Goal: Complete Application Form: Complete application form

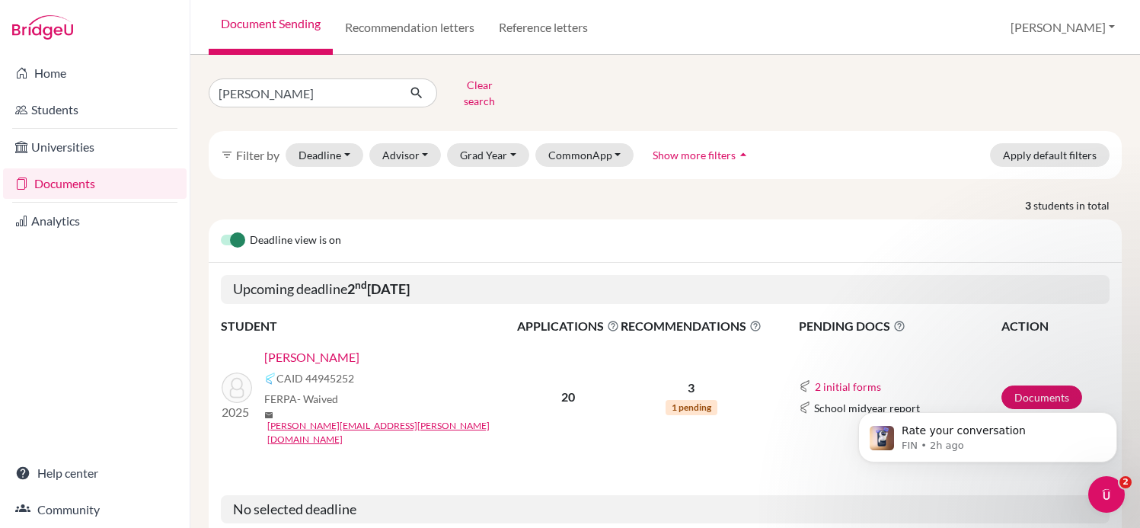
click at [315, 348] on link "[PERSON_NAME]" at bounding box center [311, 357] width 95 height 18
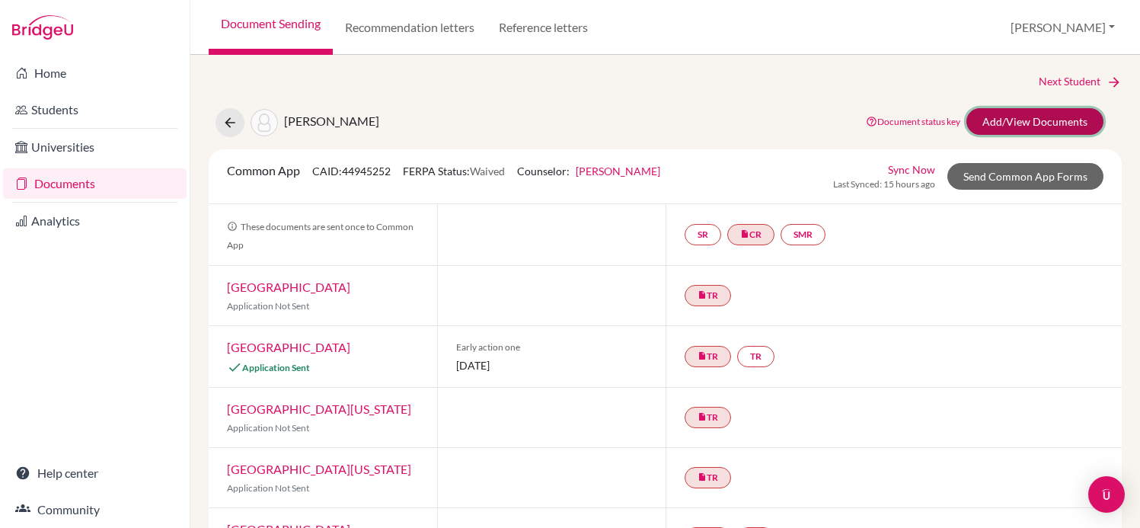
click at [1004, 124] on link "Add/View Documents" at bounding box center [1035, 121] width 137 height 27
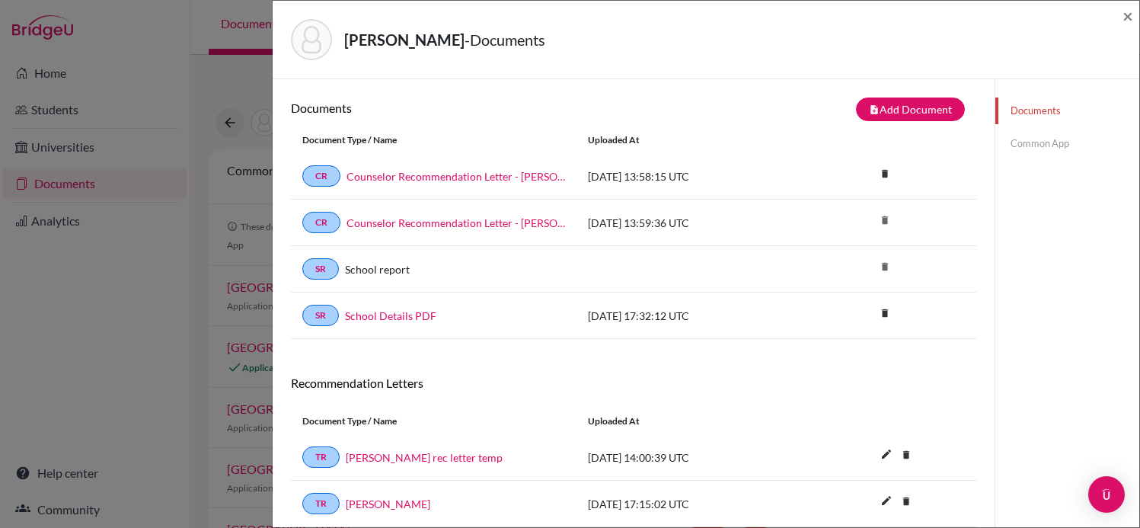
scroll to position [101, 0]
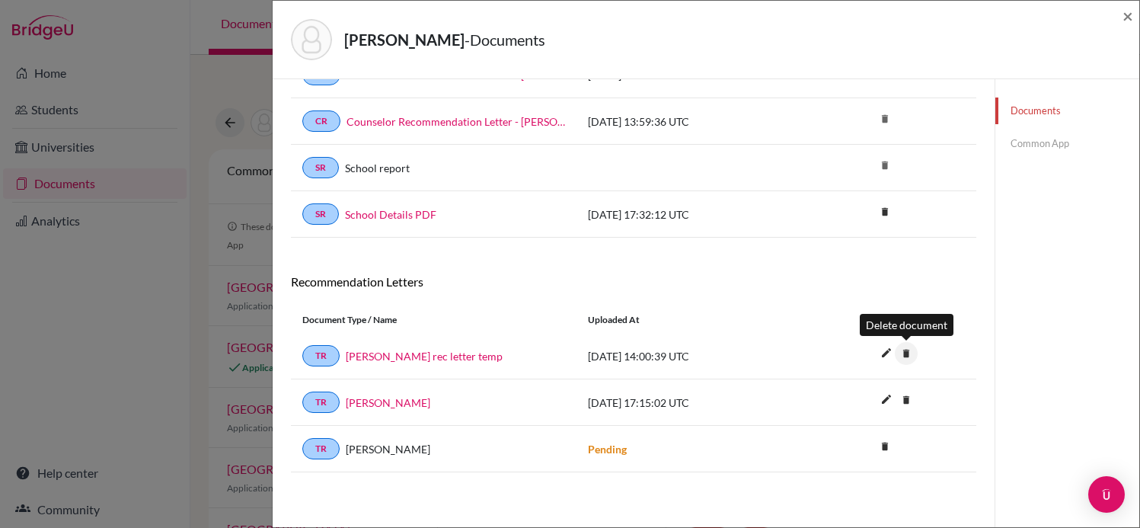
click at [909, 354] on icon "delete" at bounding box center [906, 353] width 23 height 23
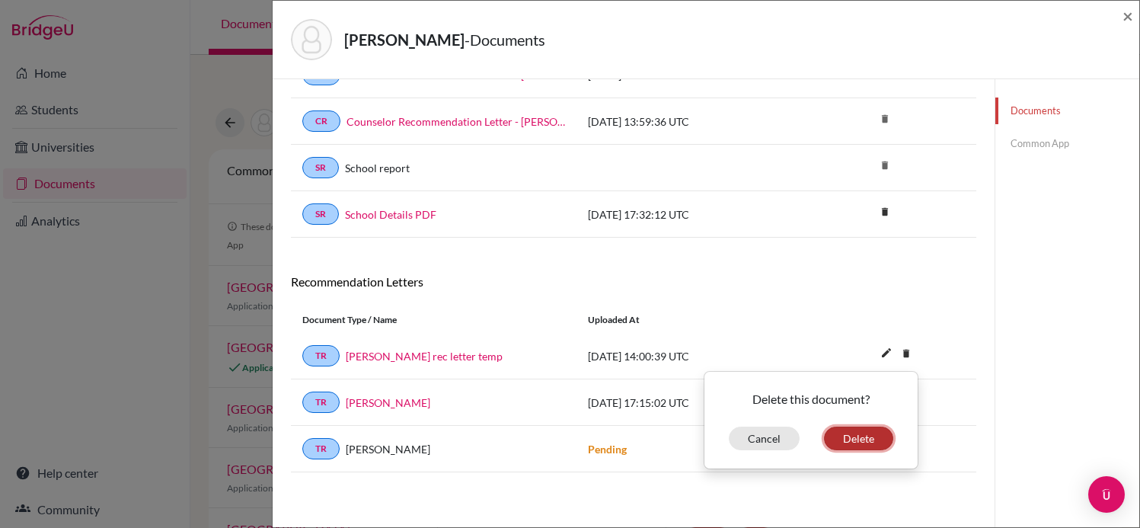
click at [851, 439] on button "Delete" at bounding box center [858, 439] width 69 height 24
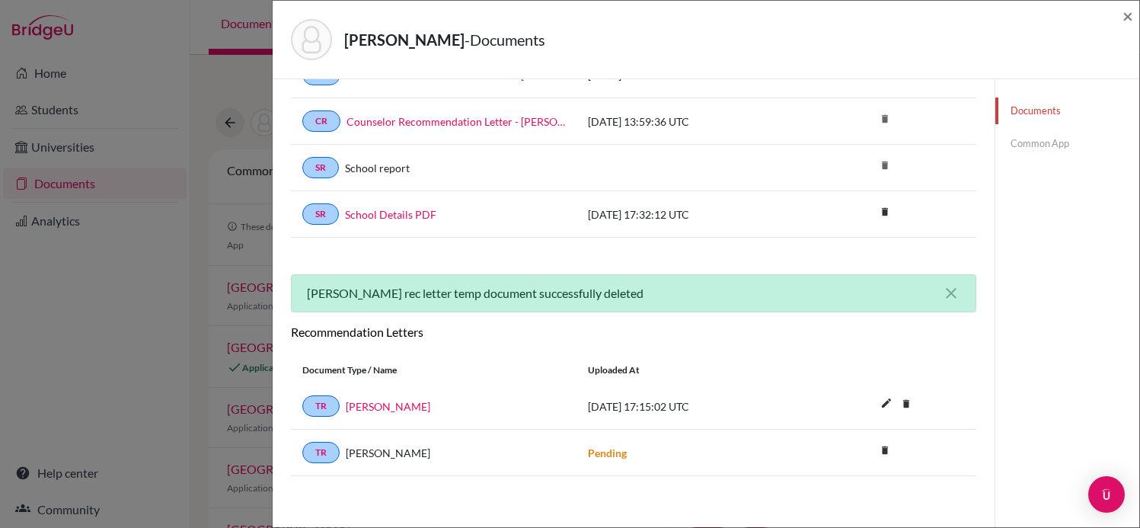
click at [154, 411] on div "[PERSON_NAME] - Documents × Documents note_add Add Document Document type Chang…" at bounding box center [570, 264] width 1140 height 528
click at [1127, 18] on span "×" at bounding box center [1128, 16] width 11 height 22
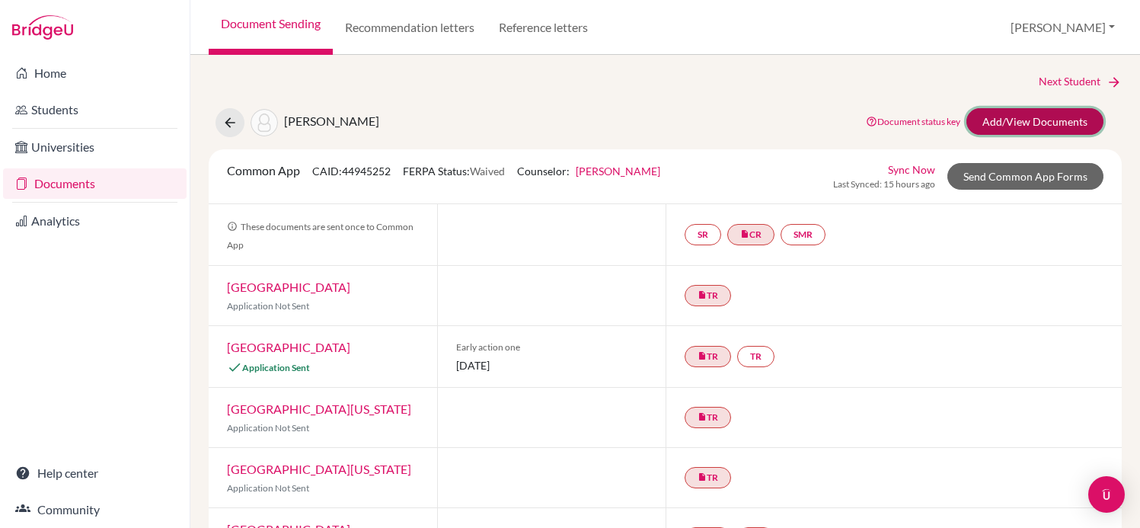
click at [999, 116] on link "Add/View Documents" at bounding box center [1035, 121] width 137 height 27
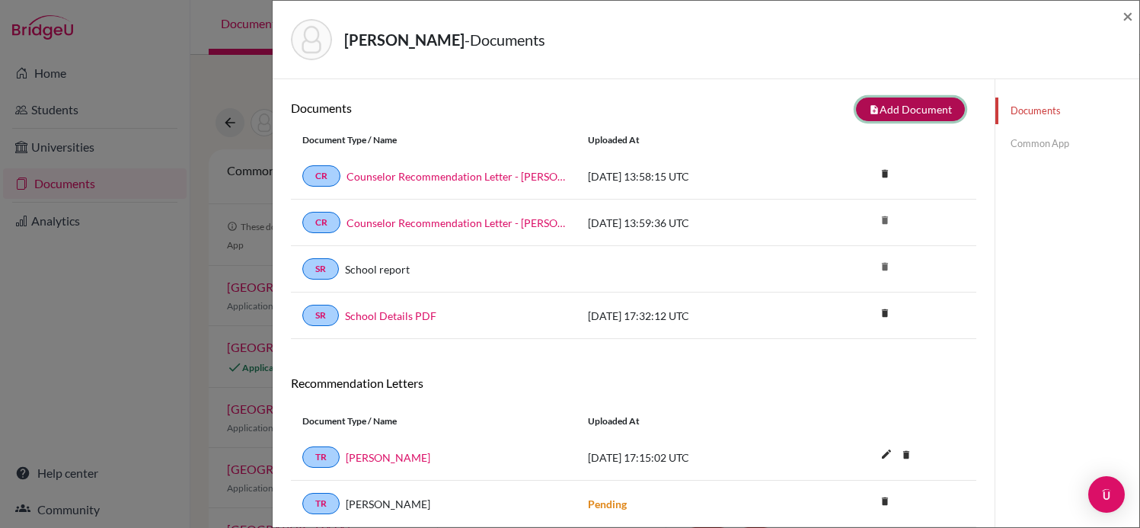
click at [928, 108] on button "note_add Add Document" at bounding box center [910, 109] width 109 height 24
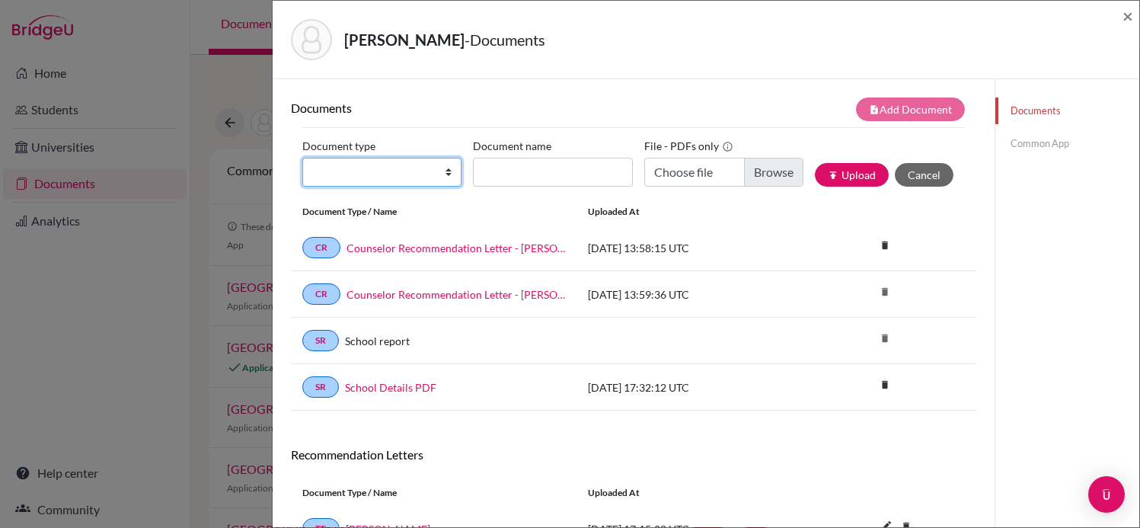
click at [395, 159] on select "Change explanation for Common App reports Counselor recommendation Internationa…" at bounding box center [381, 172] width 159 height 29
select select "5"
click at [302, 158] on select "Change explanation for Common App reports Counselor recommendation Internationa…" at bounding box center [381, 172] width 159 height 29
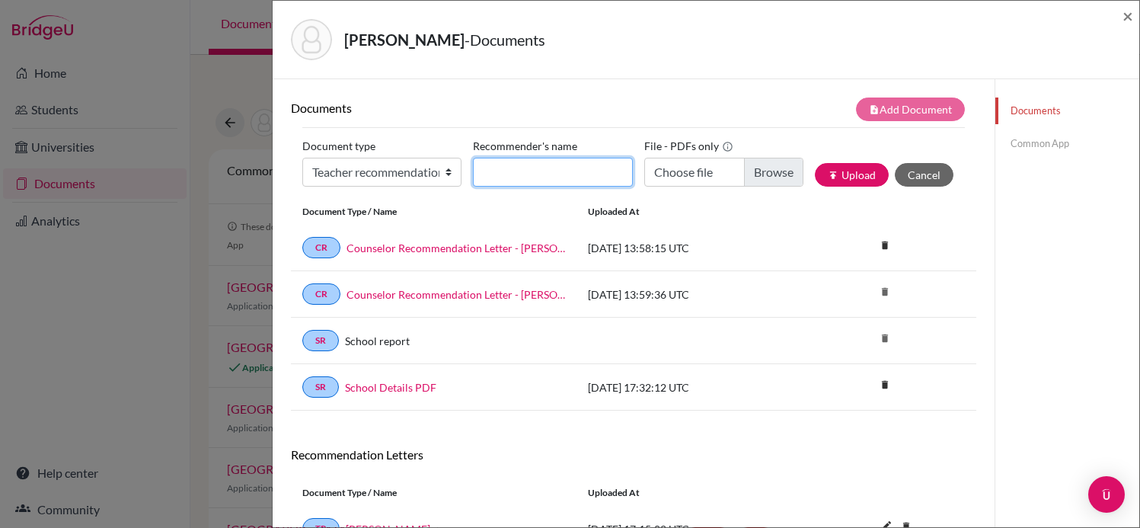
click at [519, 177] on input "Recommender's name" at bounding box center [552, 172] width 159 height 29
type input "[PERSON_NAME]"
click at [786, 173] on input "Choose file" at bounding box center [723, 172] width 159 height 29
type input "C:\fakepath\Recommendation Letter for [PERSON_NAME] - [PERSON_NAME].pdf"
click at [849, 171] on button "publish Upload" at bounding box center [852, 175] width 74 height 24
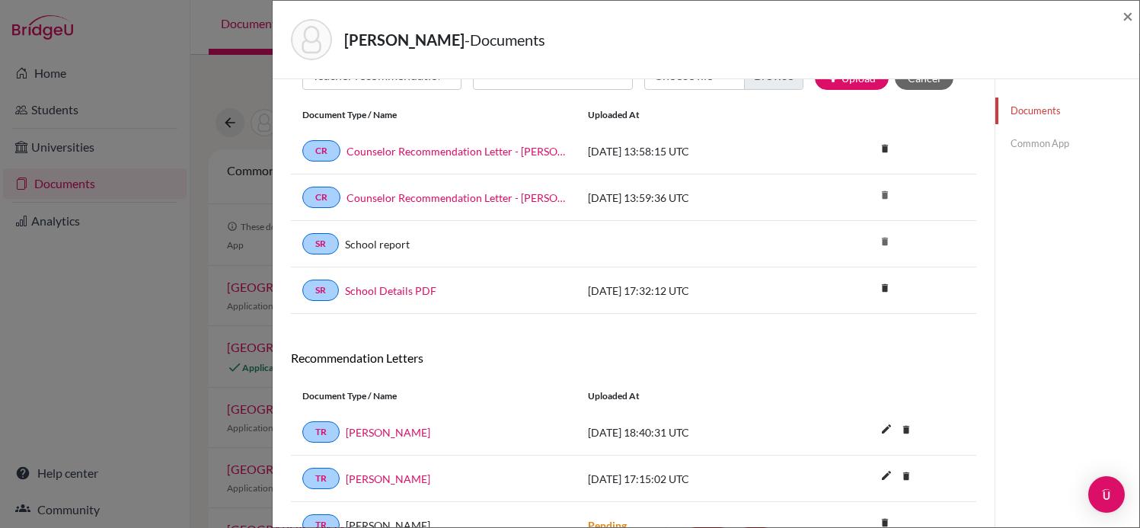
scroll to position [97, 0]
click at [160, 334] on div "[PERSON_NAME] - Documents × Documents note_add Add Document Document type Chang…" at bounding box center [570, 264] width 1140 height 528
click at [1122, 18] on div "[PERSON_NAME] - Documents ×" at bounding box center [706, 40] width 855 height 66
click at [1127, 14] on span "×" at bounding box center [1128, 16] width 11 height 22
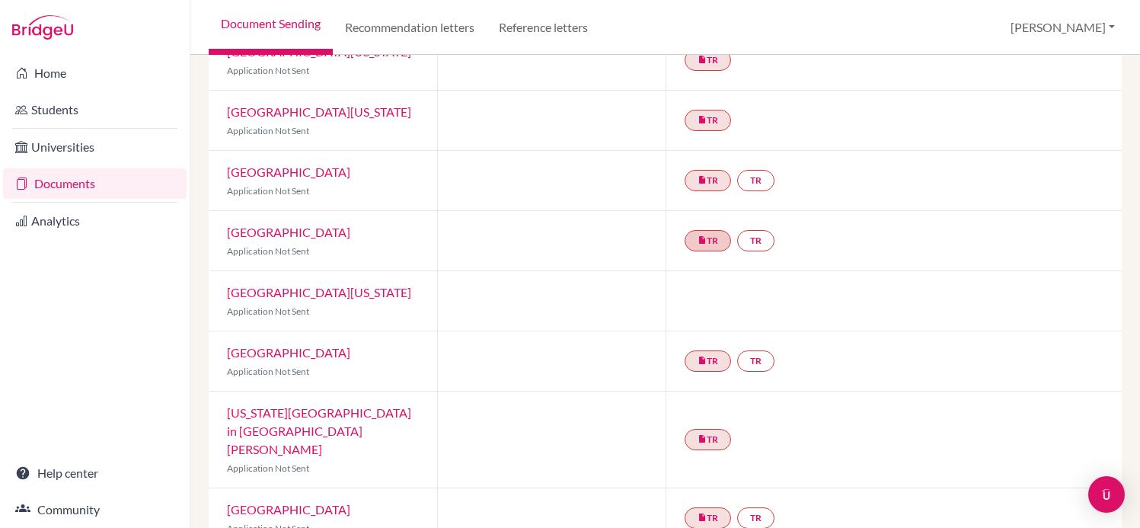
scroll to position [357, 0]
click at [694, 181] on link "insert_drive_file TR" at bounding box center [708, 180] width 46 height 21
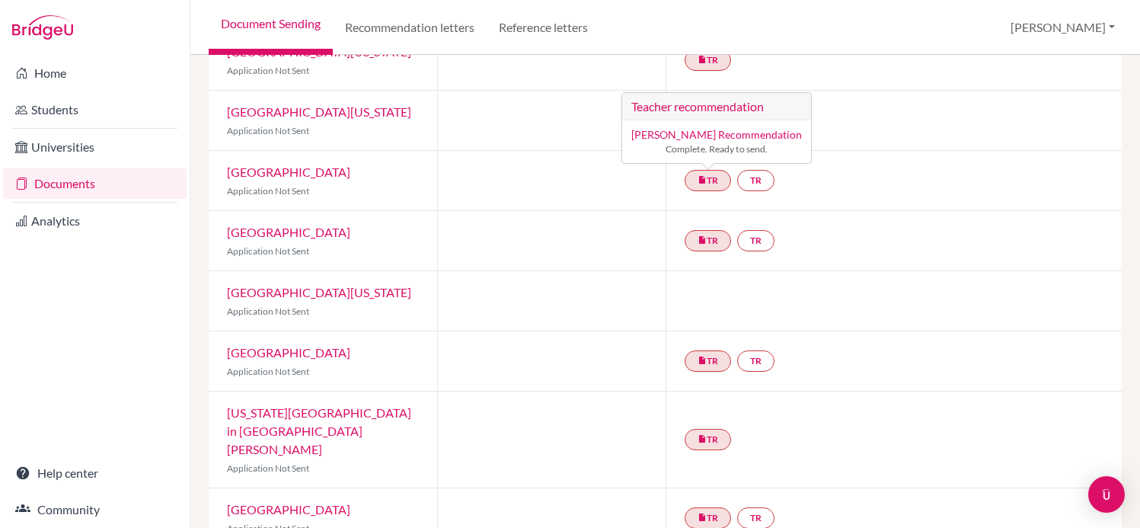
click at [890, 174] on div "insert_drive_file TR Teacher recommendation [PERSON_NAME] Recommendation Comple…" at bounding box center [894, 180] width 457 height 59
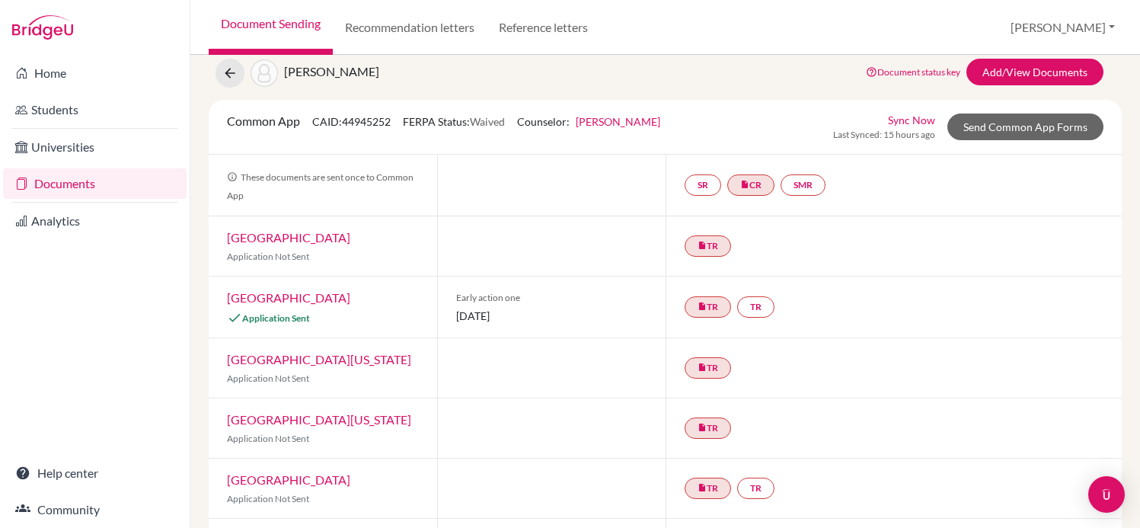
scroll to position [0, 0]
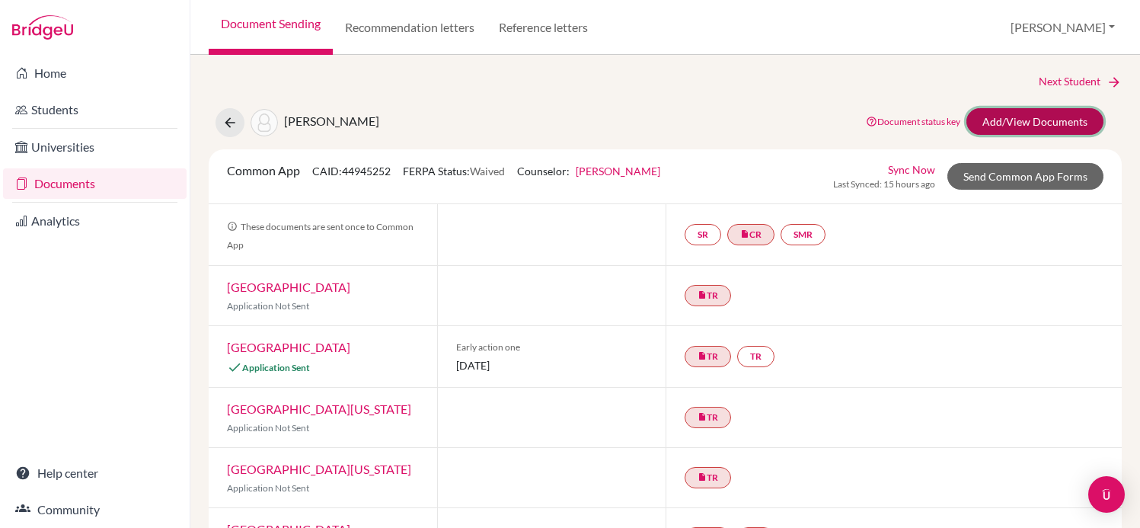
click at [1047, 116] on link "Add/View Documents" at bounding box center [1035, 121] width 137 height 27
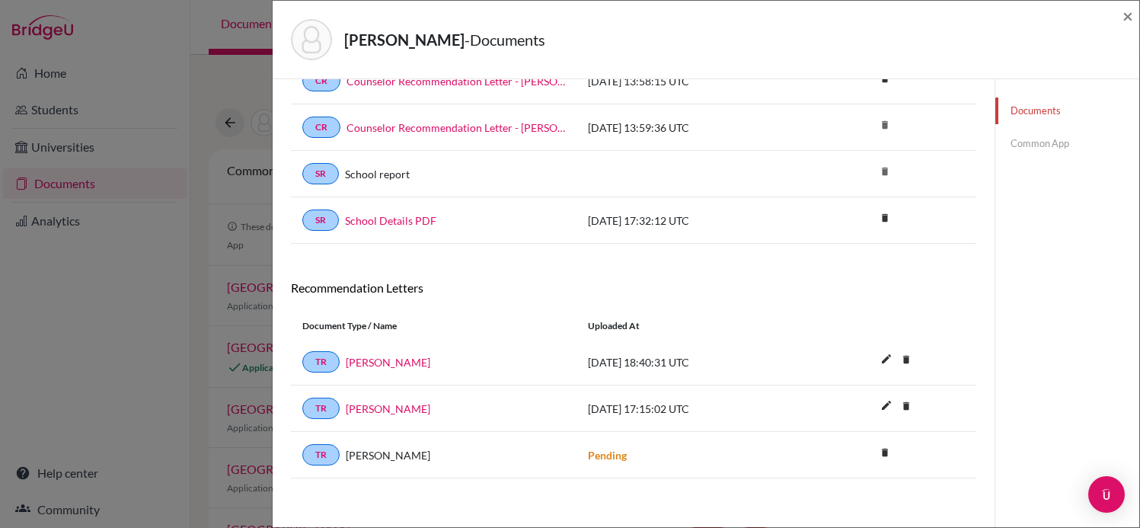
scroll to position [97, 0]
click at [383, 360] on link "[PERSON_NAME]" at bounding box center [388, 361] width 85 height 16
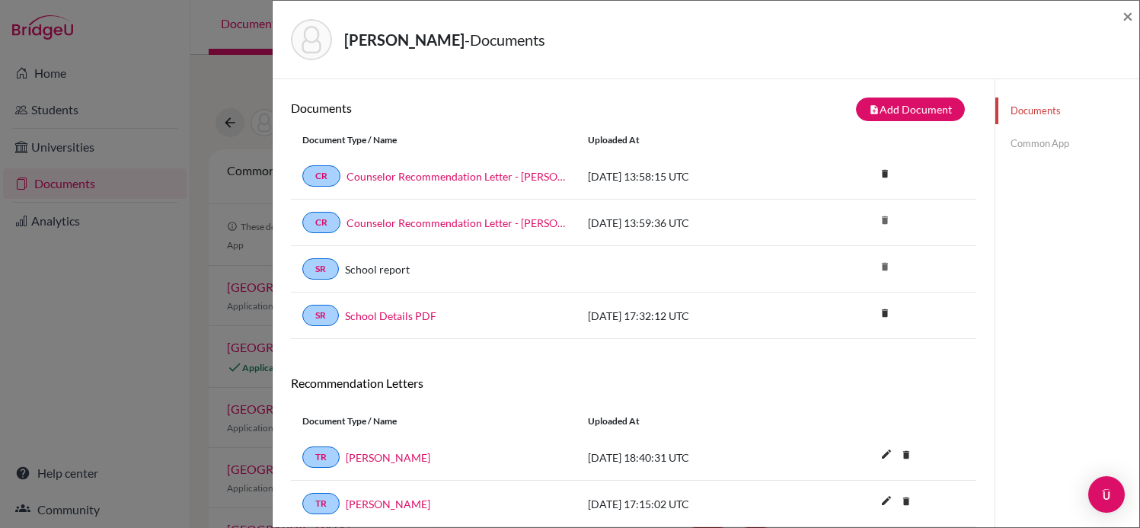
click at [1050, 139] on link "Common App" at bounding box center [1068, 143] width 144 height 27
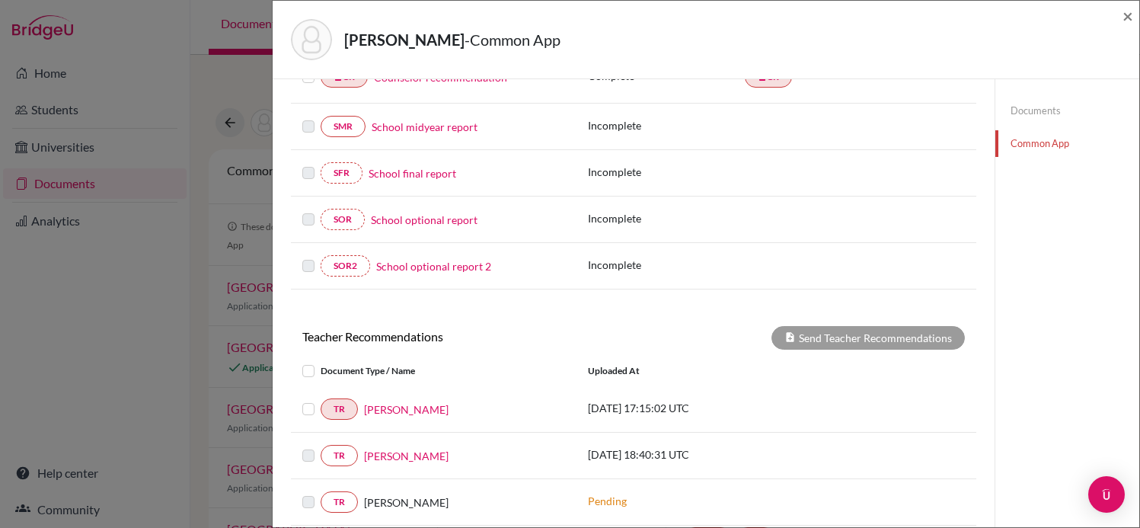
scroll to position [280, 0]
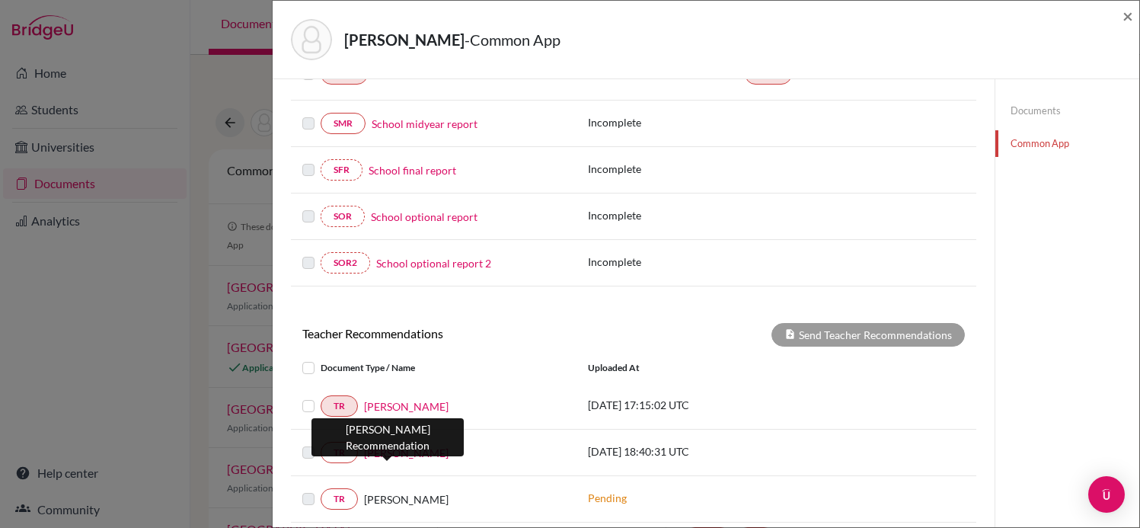
click at [385, 451] on link "[PERSON_NAME]" at bounding box center [406, 453] width 85 height 16
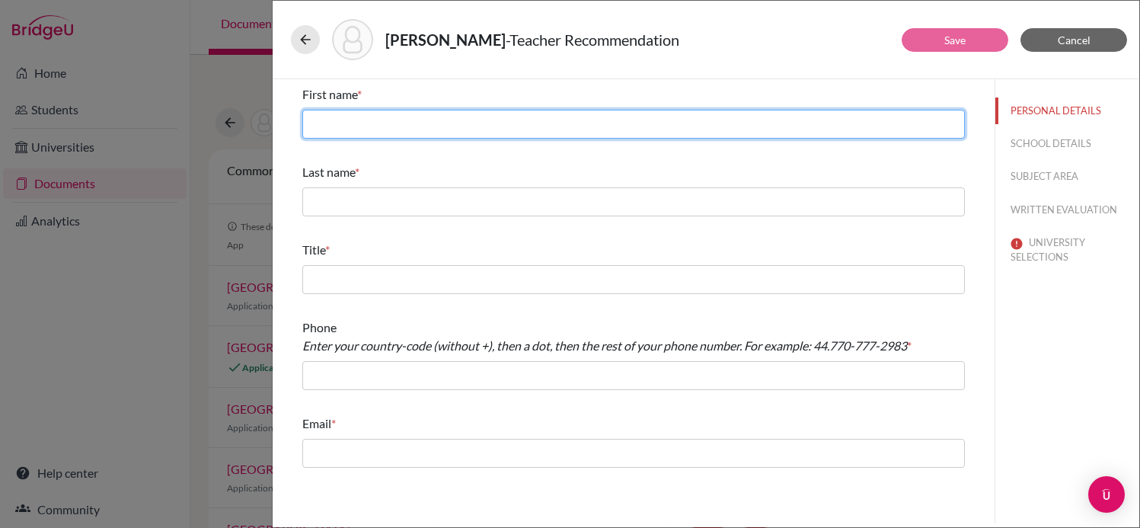
click at [456, 133] on input "text" at bounding box center [633, 124] width 663 height 29
type input "[PERSON_NAME]"
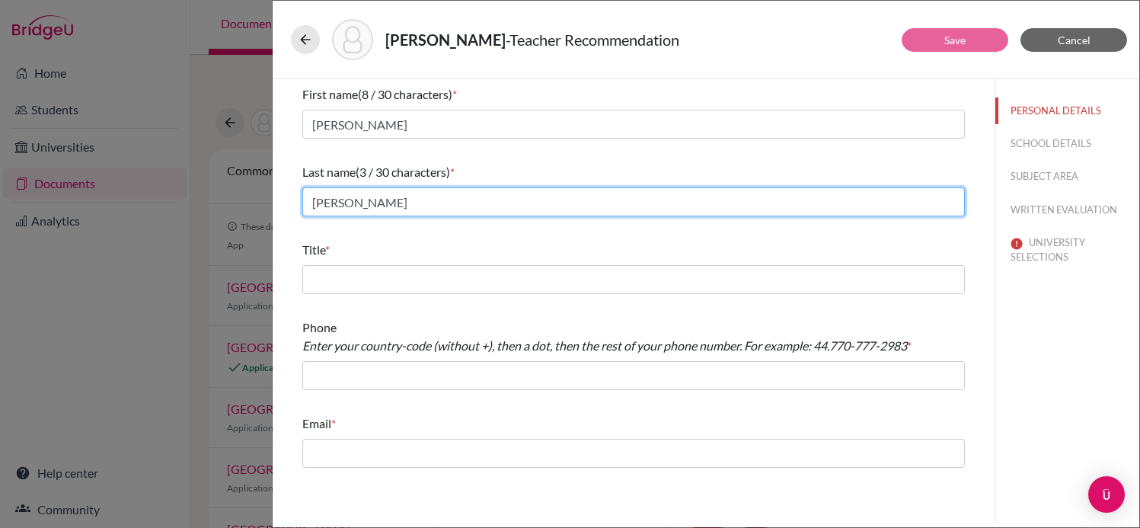
type input "[PERSON_NAME]"
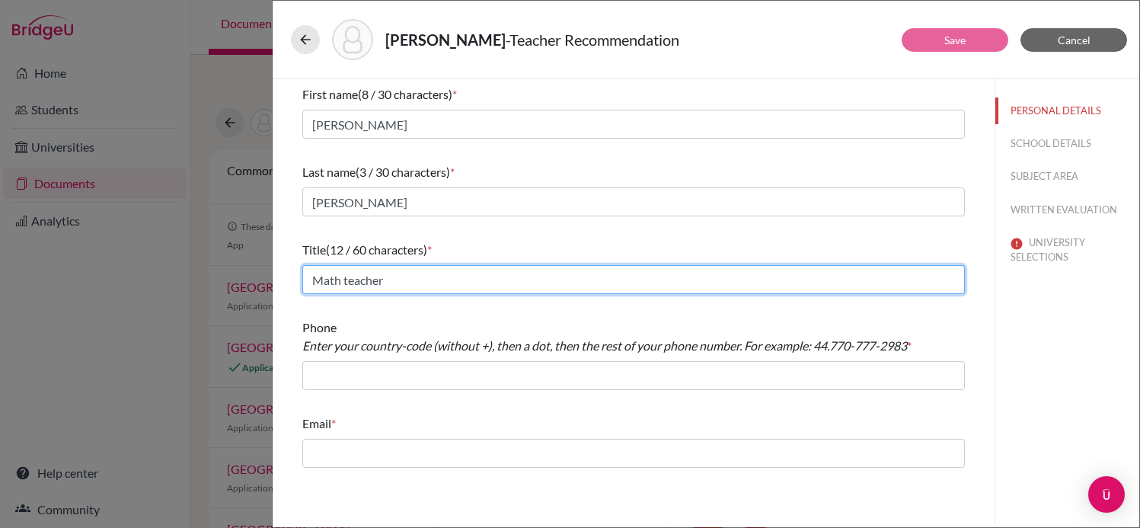
type input "Math teacher"
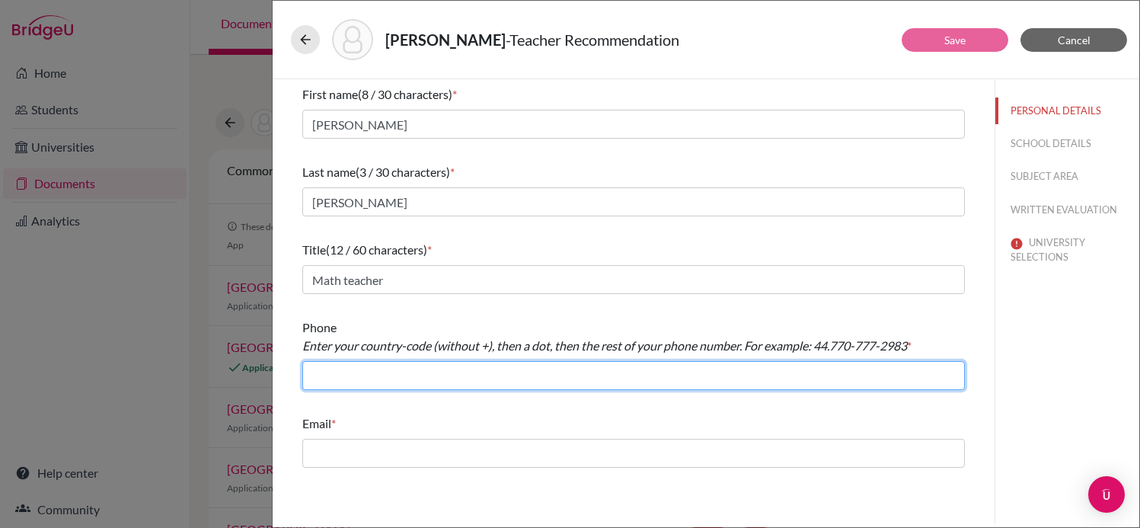
click at [482, 388] on input "text" at bounding box center [633, 375] width 663 height 29
type input "55.1136126055"
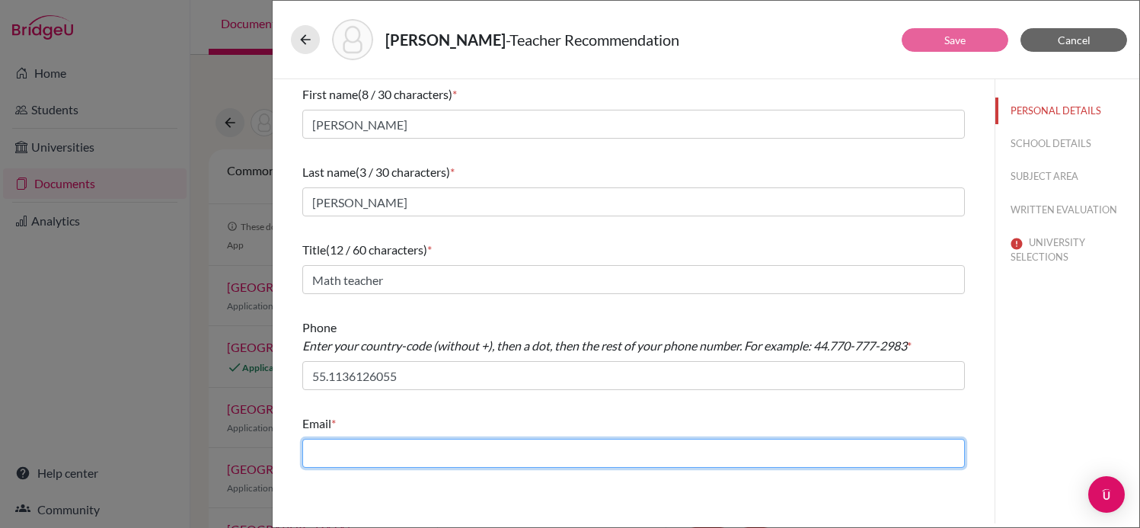
click at [438, 453] on input "text" at bounding box center [633, 453] width 663 height 29
type input "[PERSON_NAME][EMAIL_ADDRESS][PERSON_NAME][DOMAIN_NAME]"
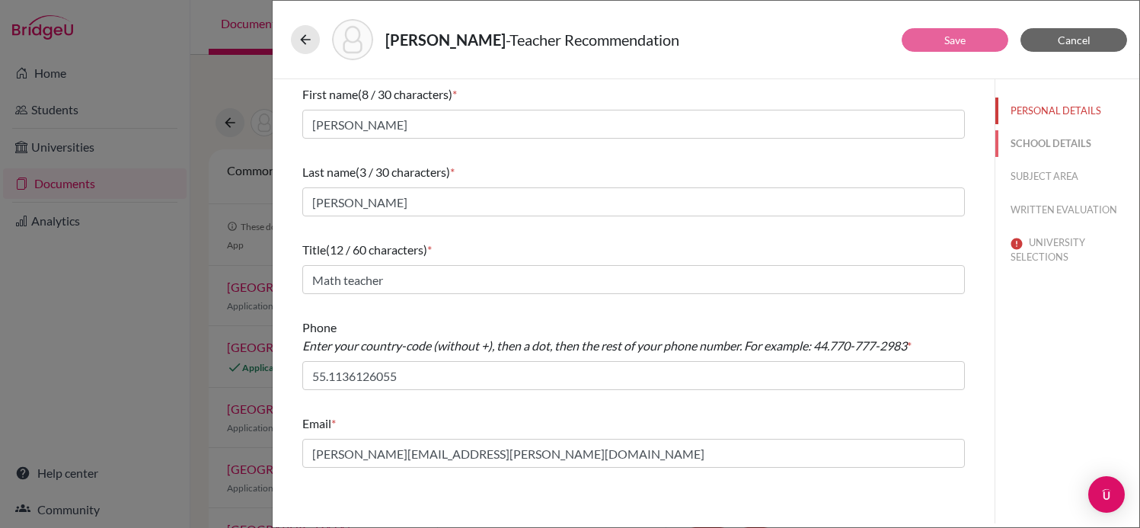
click at [1049, 145] on button "SCHOOL DETAILS" at bounding box center [1068, 143] width 144 height 27
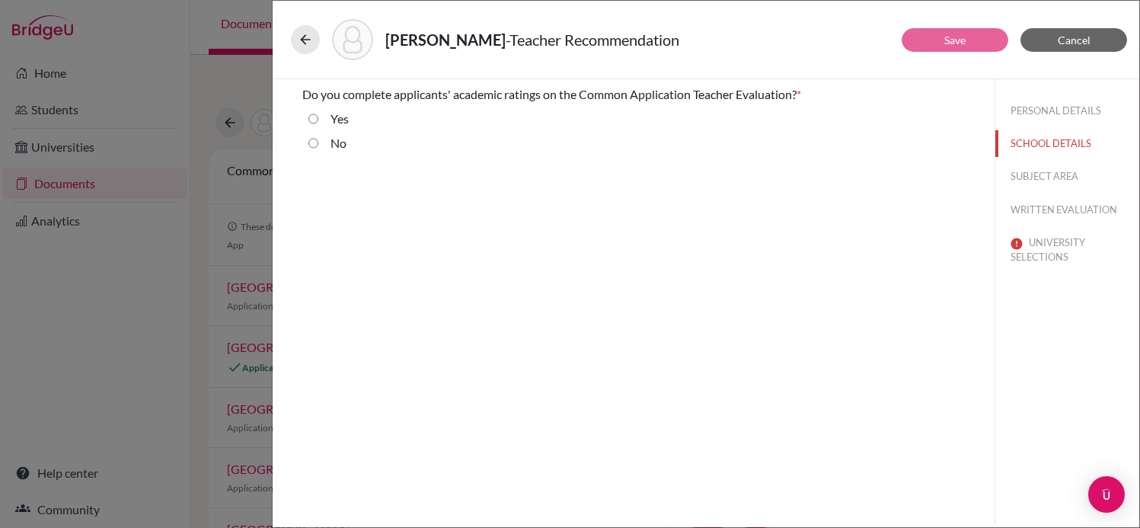
click at [337, 124] on label "Yes" at bounding box center [340, 119] width 18 height 18
click at [318, 124] on input "Yes" at bounding box center [313, 119] width 10 height 18
radio input "true"
click at [1056, 170] on button "SUBJECT AREA" at bounding box center [1068, 176] width 144 height 27
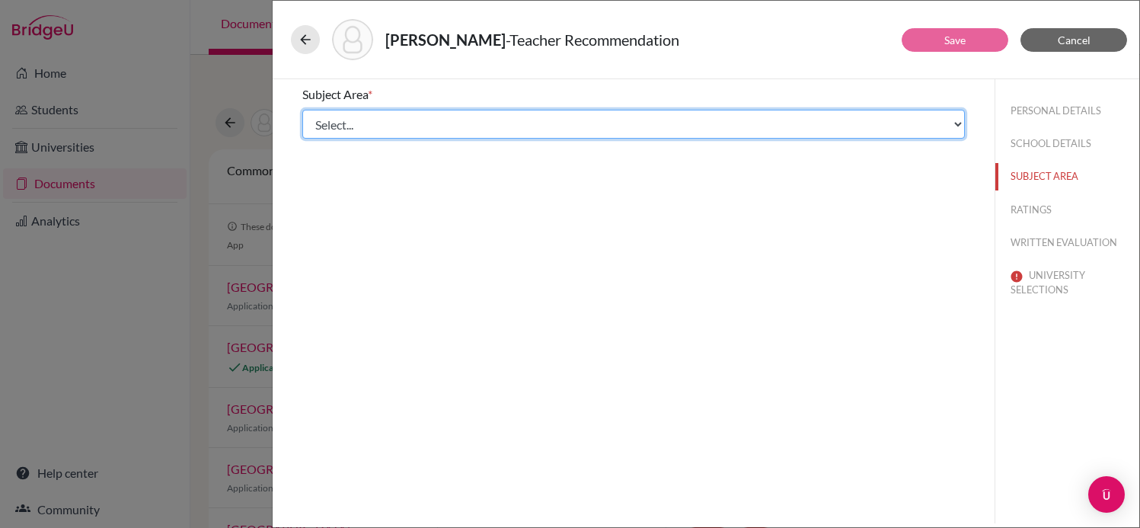
click at [492, 129] on select "Select... Math English Science World Language Social Studies Other Computer Sci…" at bounding box center [633, 124] width 663 height 29
select select "0"
click at [302, 110] on select "Select... Math English Science World Language Social Studies Other Computer Sci…" at bounding box center [633, 124] width 663 height 29
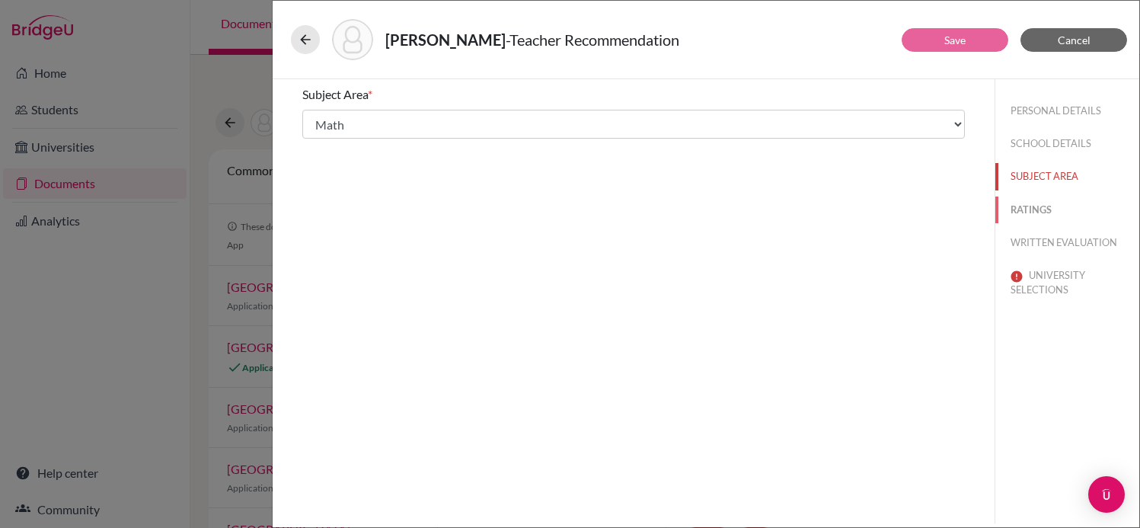
click at [1034, 209] on button "RATINGS" at bounding box center [1068, 210] width 144 height 27
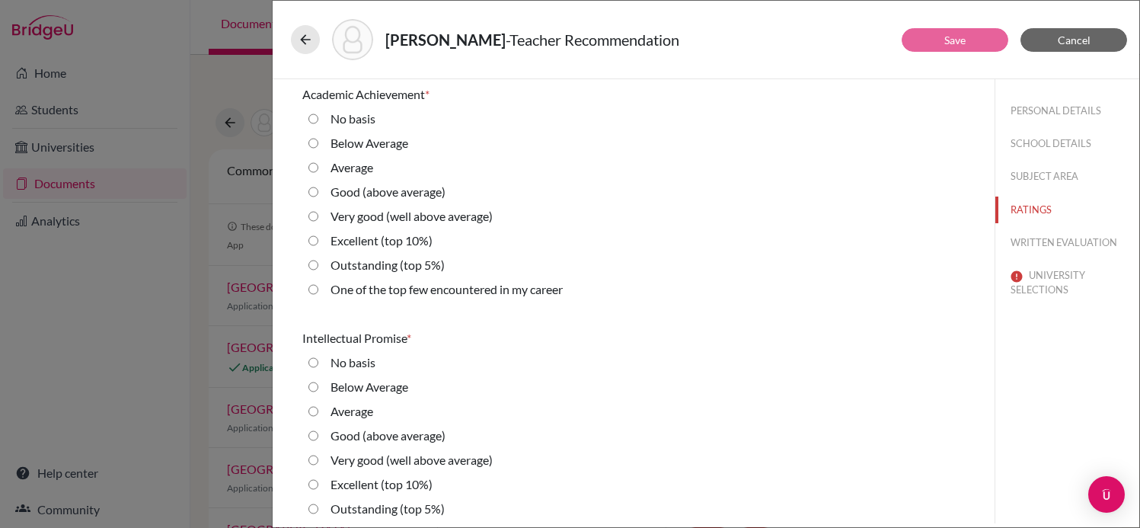
click at [376, 267] on label "Outstanding (top 5%)" at bounding box center [388, 265] width 114 height 18
click at [318, 267] on 5\%\) "Outstanding (top 5%)" at bounding box center [313, 265] width 10 height 18
radio 5\%\) "true"
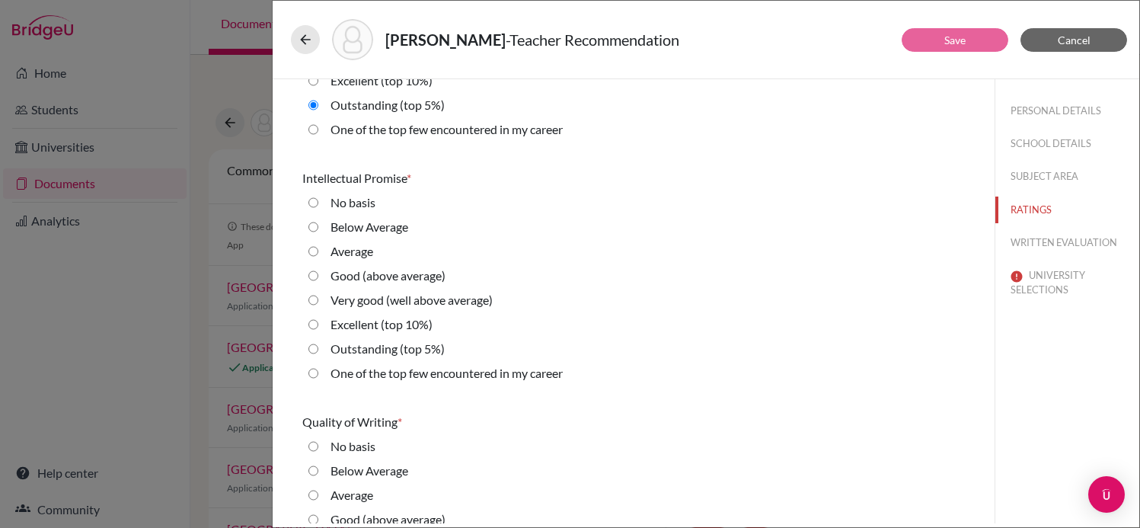
scroll to position [163, 0]
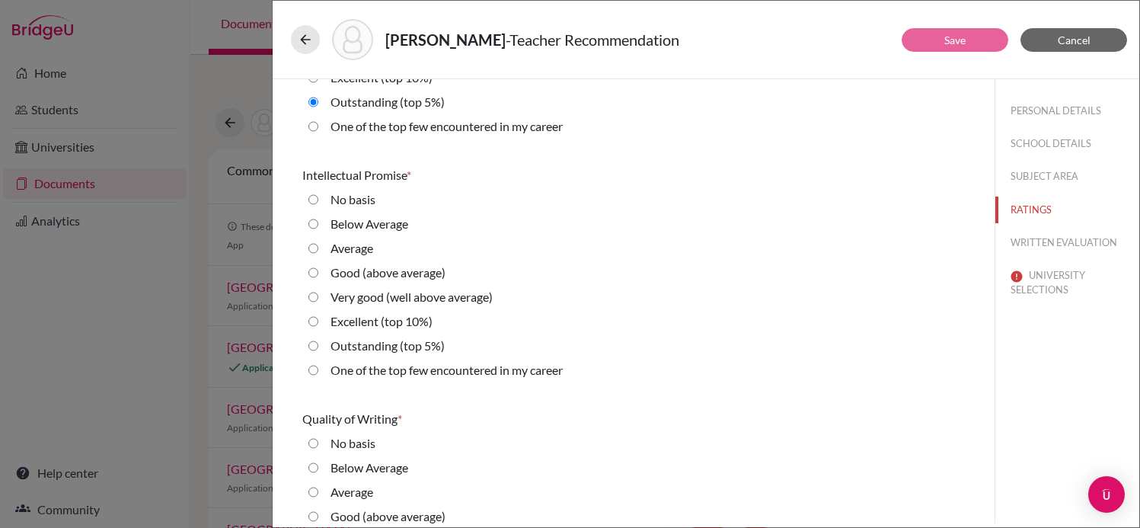
click at [417, 342] on label "Outstanding (top 5%)" at bounding box center [388, 346] width 114 height 18
click at [318, 342] on 5\%\) "Outstanding (top 5%)" at bounding box center [313, 346] width 10 height 18
radio 5\%\) "true"
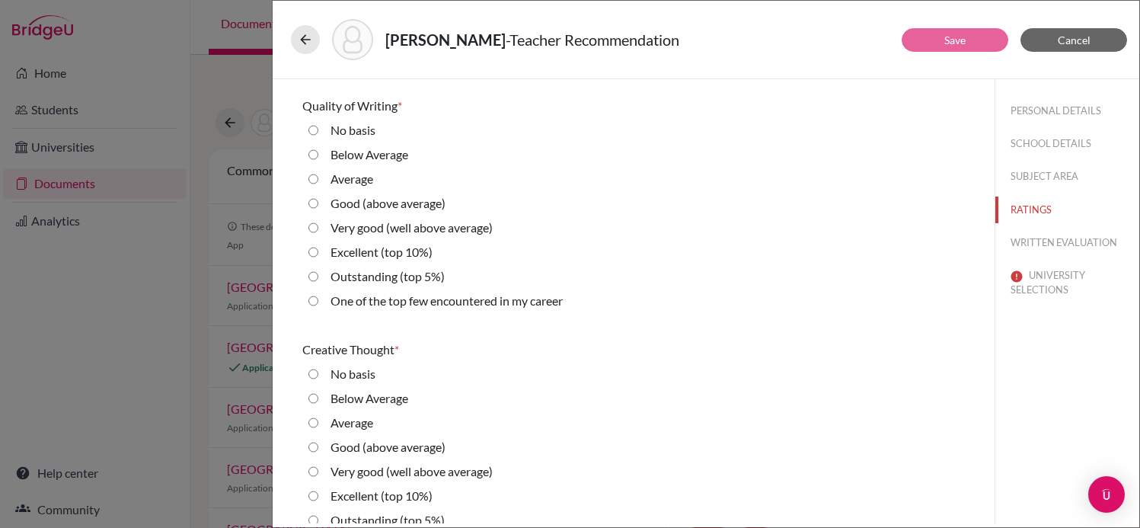
scroll to position [482, 0]
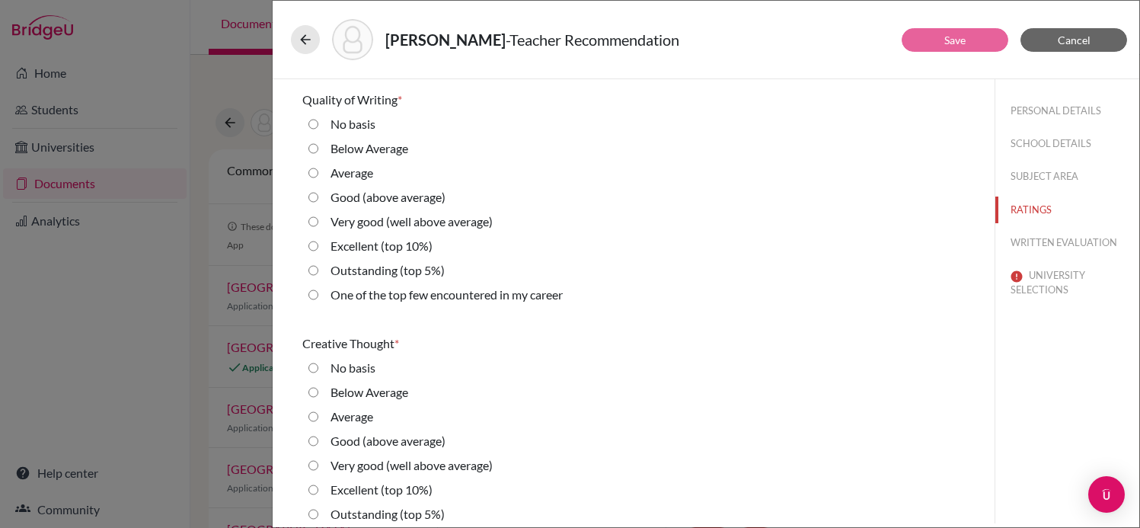
click at [399, 245] on label "Excellent (top 10%)" at bounding box center [382, 246] width 102 height 18
click at [318, 245] on 10\%\) "Excellent (top 10%)" at bounding box center [313, 246] width 10 height 18
radio 10\%\) "true"
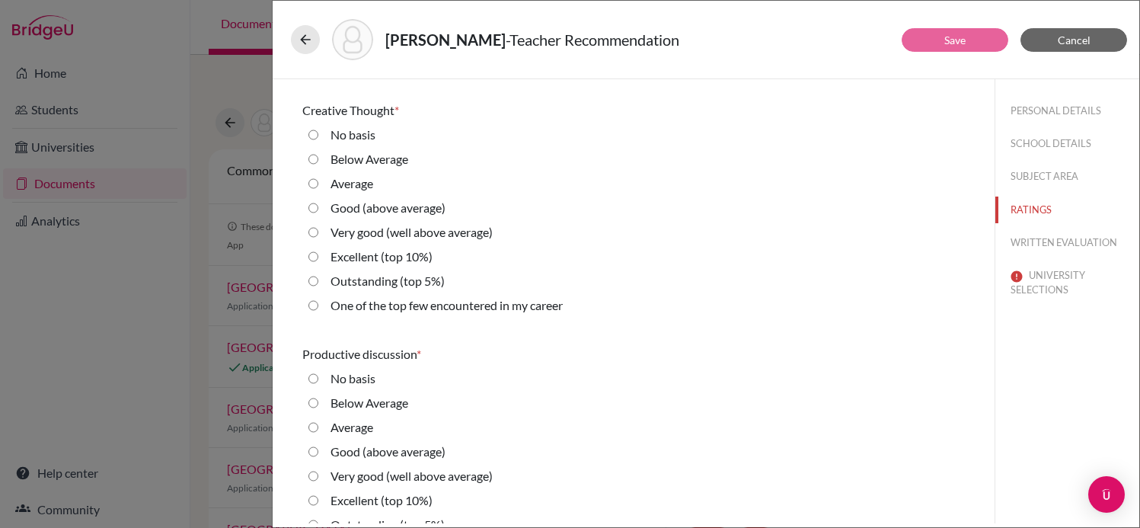
scroll to position [716, 0]
click at [420, 262] on label "Excellent (top 10%)" at bounding box center [382, 256] width 102 height 18
click at [318, 262] on 10\%\) "Excellent (top 10%)" at bounding box center [313, 256] width 10 height 18
radio 10\%\) "true"
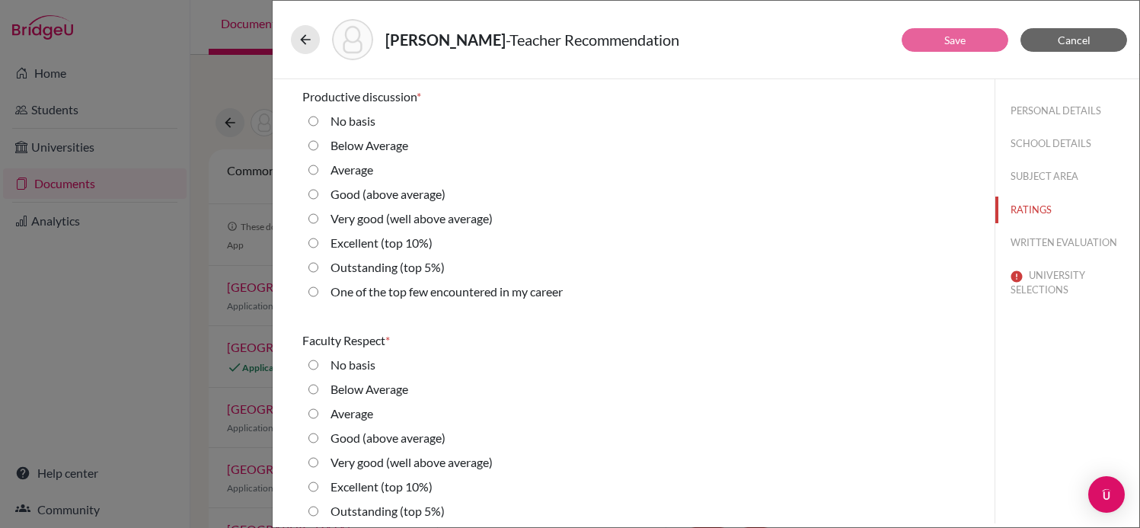
scroll to position [973, 0]
click at [362, 238] on label "Excellent (top 10%)" at bounding box center [382, 242] width 102 height 18
click at [318, 238] on 10\%\) "Excellent (top 10%)" at bounding box center [313, 242] width 10 height 18
radio 10\%\) "true"
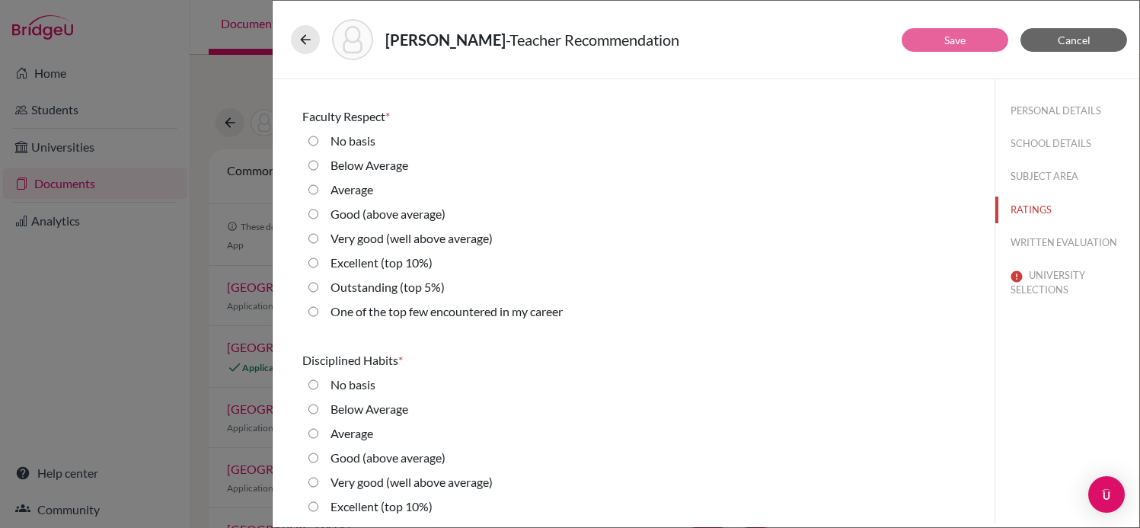
scroll to position [1197, 0]
click at [389, 265] on label "Excellent (top 10%)" at bounding box center [382, 262] width 102 height 18
click at [318, 265] on 10\%\) "Excellent (top 10%)" at bounding box center [313, 262] width 10 height 18
radio 10\%\) "true"
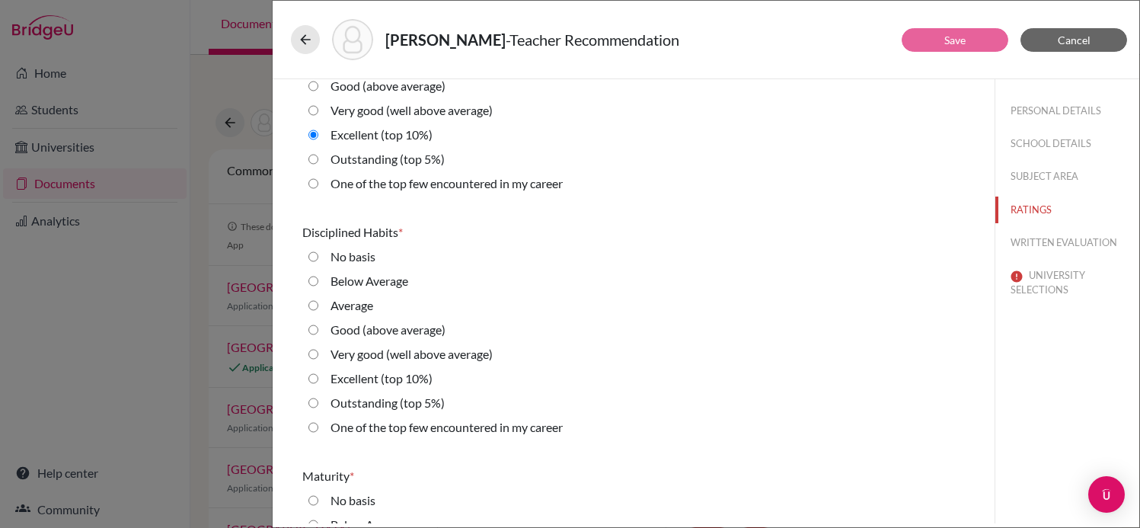
scroll to position [1328, 0]
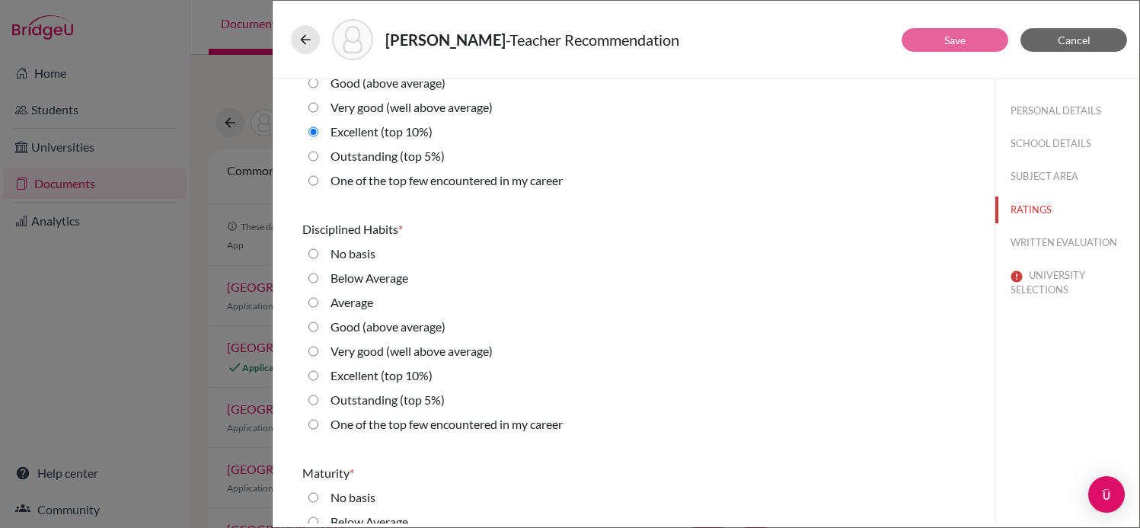
click at [443, 419] on label "One of the top few encountered in my career" at bounding box center [447, 424] width 232 height 18
click at [318, 419] on career "One of the top few encountered in my career" at bounding box center [313, 424] width 10 height 18
radio career "true"
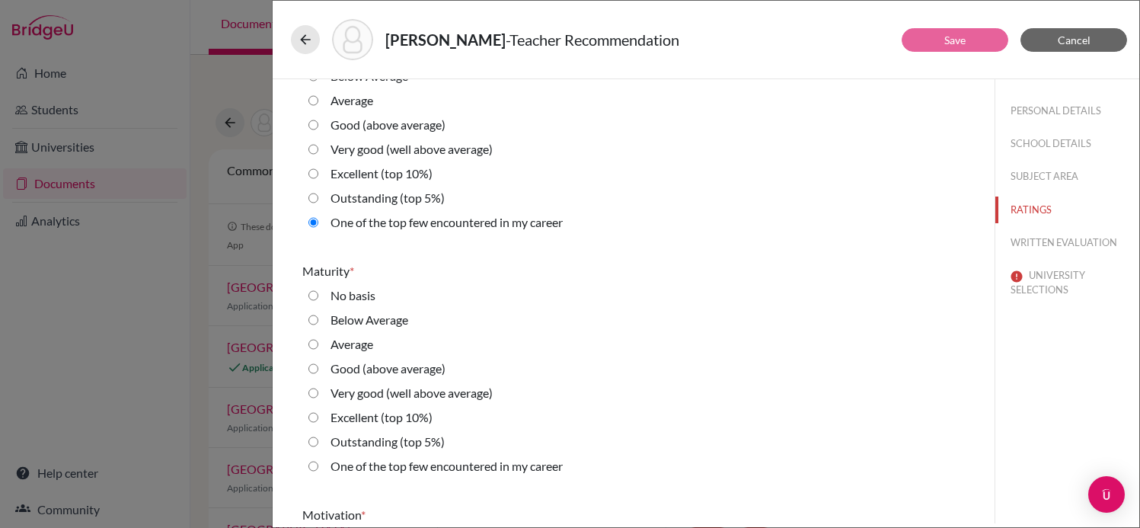
scroll to position [1529, 0]
click at [455, 468] on label "One of the top few encountered in my career" at bounding box center [447, 467] width 232 height 18
click at [318, 468] on career "One of the top few encountered in my career" at bounding box center [313, 467] width 10 height 18
radio career "true"
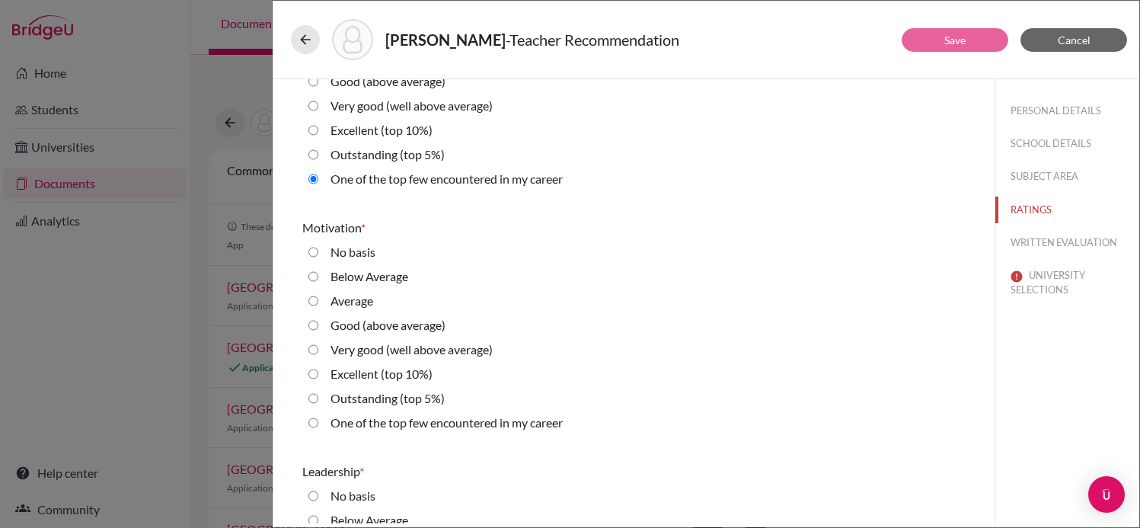
scroll to position [1815, 0]
click at [551, 429] on label "One of the top few encountered in my career" at bounding box center [447, 424] width 232 height 18
click at [318, 429] on career "One of the top few encountered in my career" at bounding box center [313, 424] width 10 height 18
radio career "true"
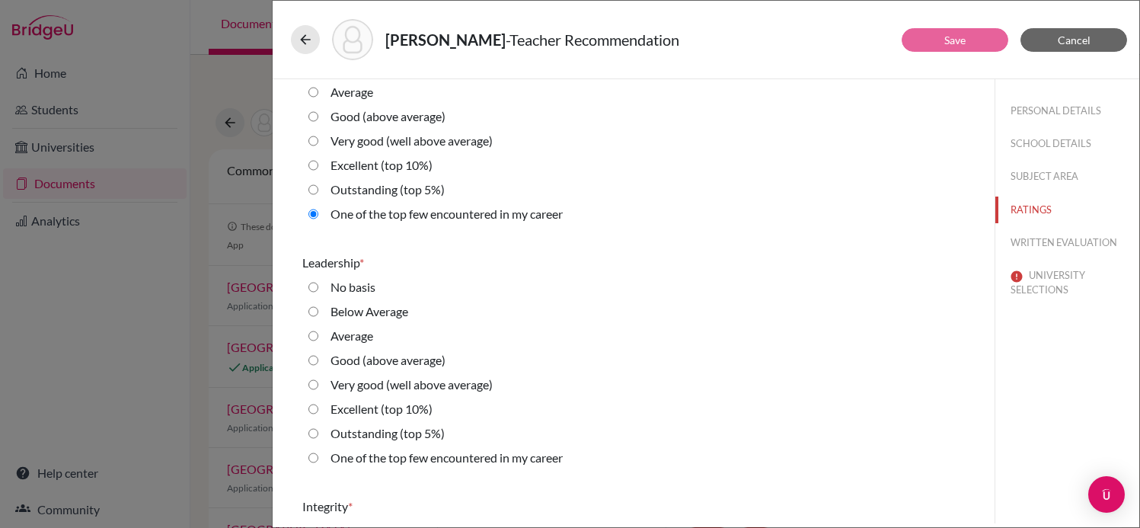
scroll to position [2024, 0]
click at [405, 409] on label "Excellent (top 10%)" at bounding box center [382, 410] width 102 height 18
click at [318, 409] on 10\%\) "Excellent (top 10%)" at bounding box center [313, 410] width 10 height 18
radio 10\%\) "true"
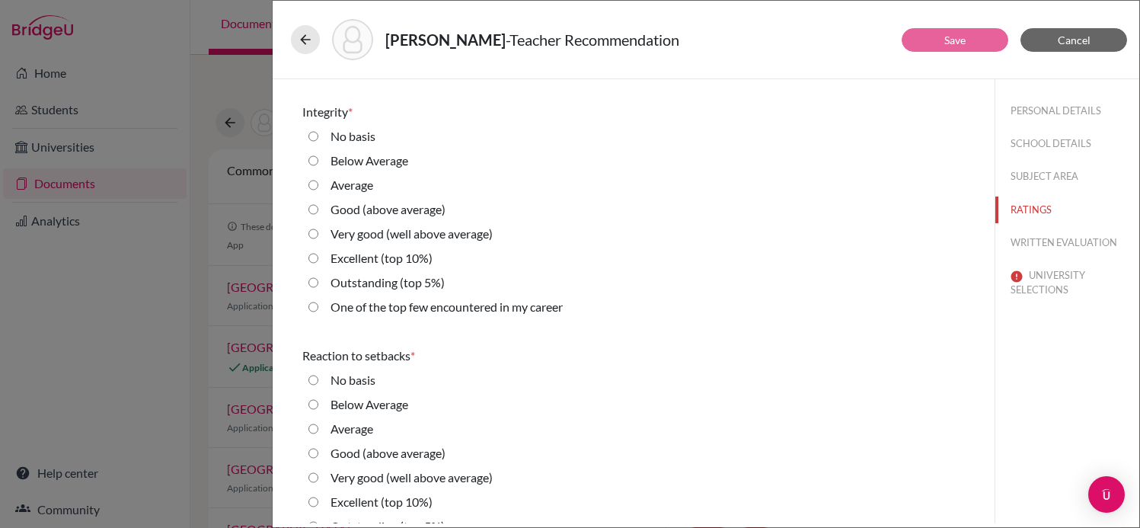
scroll to position [2415, 0]
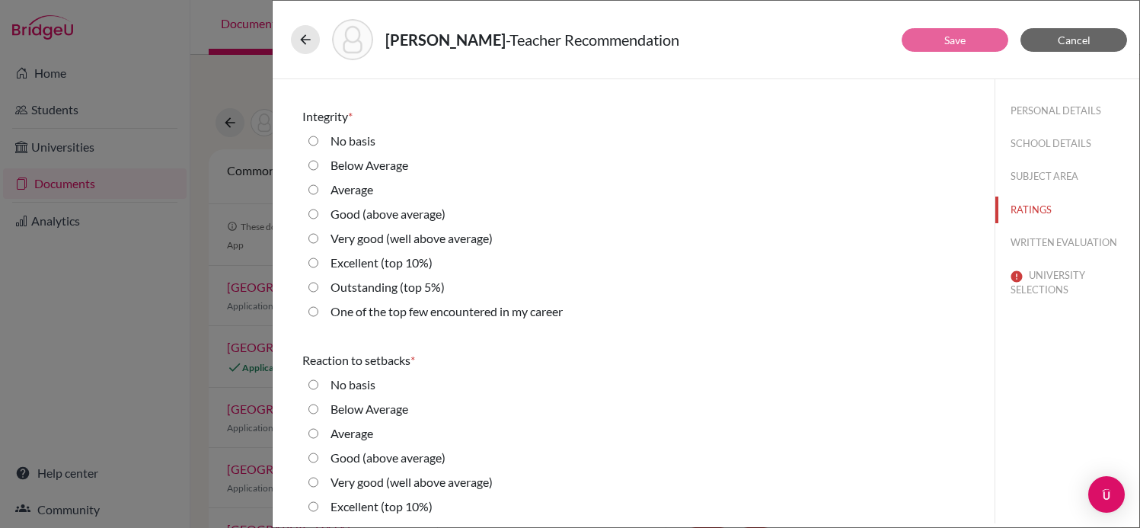
click at [427, 241] on label "Very good (well above average)" at bounding box center [412, 238] width 162 height 18
click at [318, 241] on average\) "Very good (well above average)" at bounding box center [313, 238] width 10 height 18
radio average\) "true"
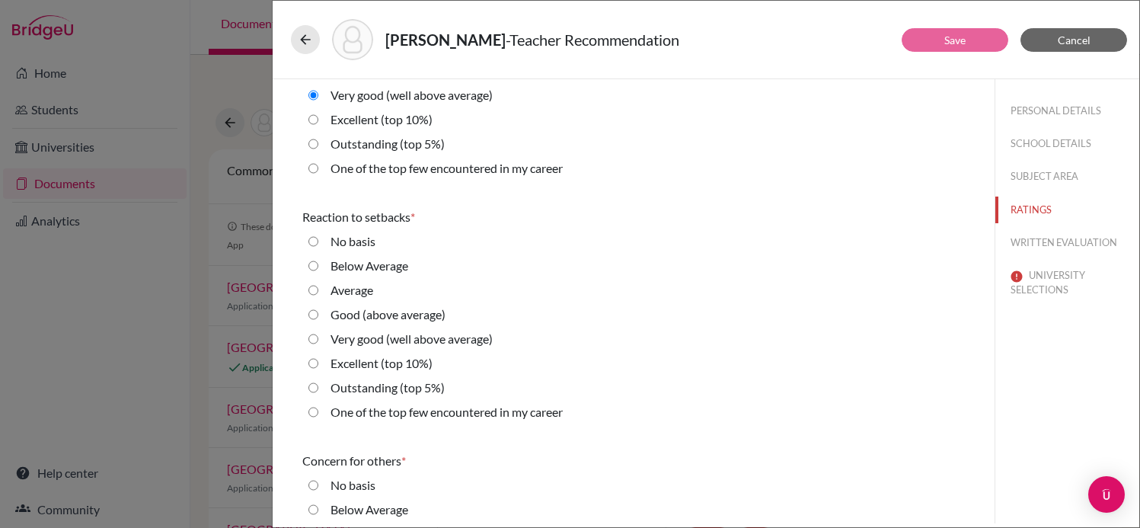
scroll to position [2579, 0]
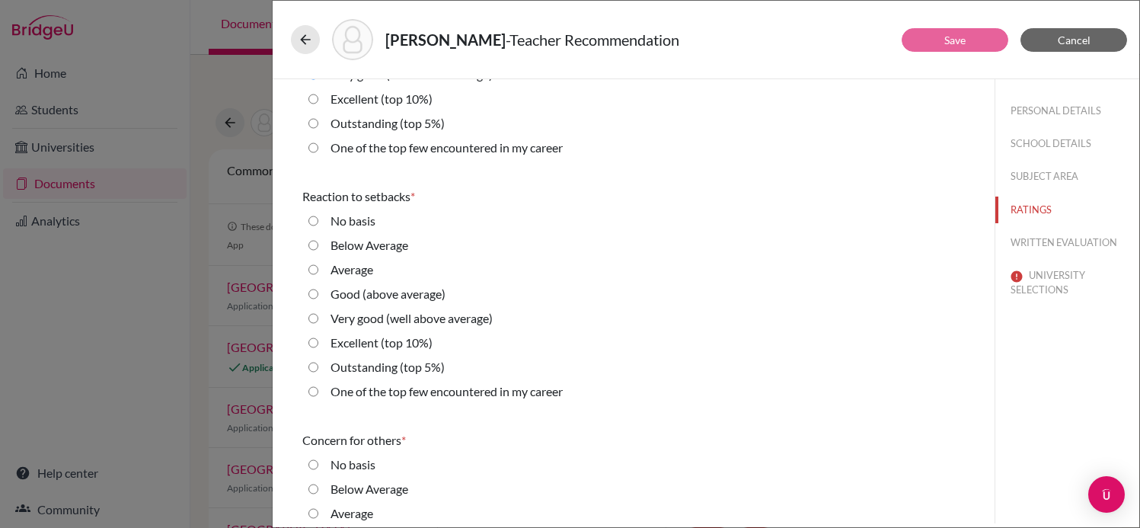
click at [426, 372] on label "Outstanding (top 5%)" at bounding box center [388, 367] width 114 height 18
click at [318, 372] on 5\%\) "Outstanding (top 5%)" at bounding box center [313, 367] width 10 height 18
radio 5\%\) "true"
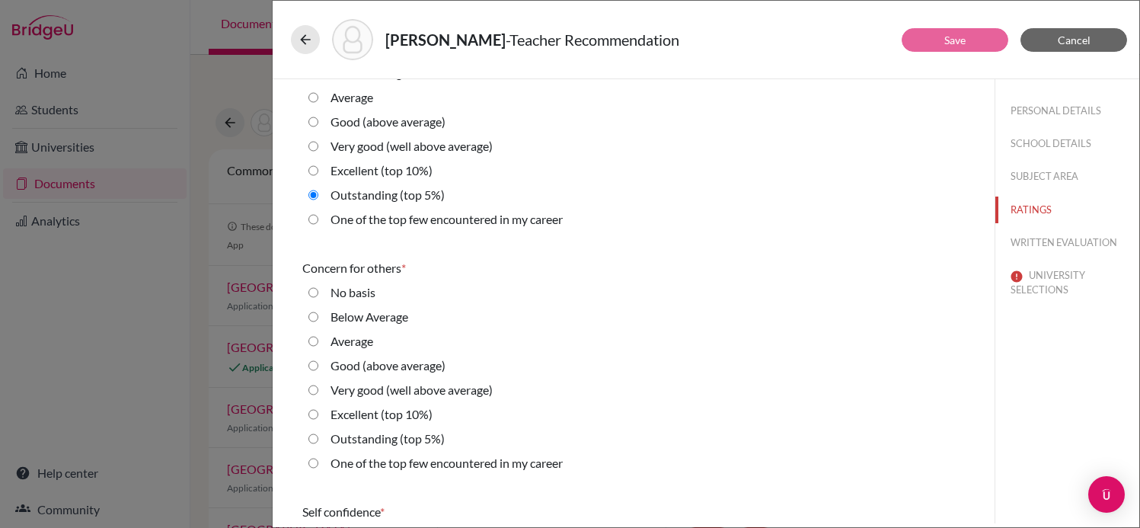
scroll to position [2753, 0]
click at [443, 392] on label "Very good (well above average)" at bounding box center [412, 388] width 162 height 18
click at [318, 392] on average\) "Very good (well above average)" at bounding box center [313, 388] width 10 height 18
radio average\) "true"
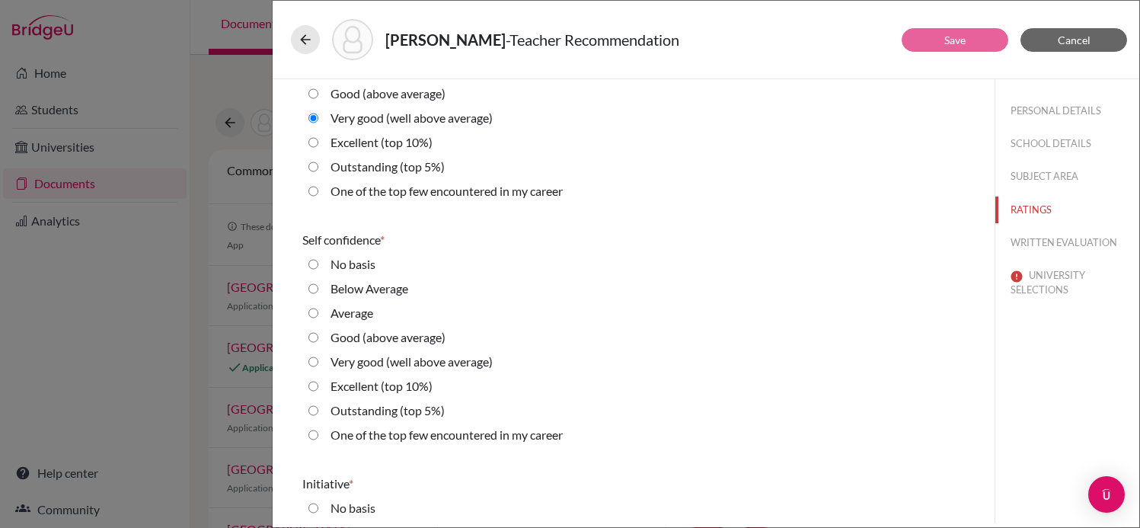
scroll to position [3025, 0]
click at [423, 401] on label "Outstanding (top 5%)" at bounding box center [388, 409] width 114 height 18
click at [318, 401] on 5\%\) "Outstanding (top 5%)" at bounding box center [313, 409] width 10 height 18
radio 5\%\) "true"
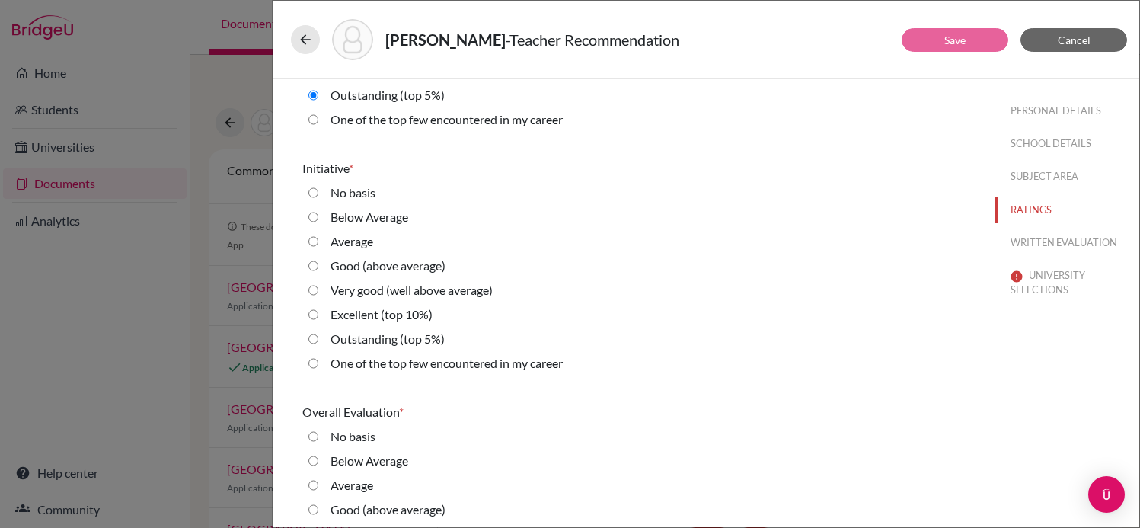
scroll to position [3337, 0]
click at [440, 364] on label "One of the top few encountered in my career" at bounding box center [447, 365] width 232 height 18
click at [318, 364] on career "One of the top few encountered in my career" at bounding box center [313, 365] width 10 height 18
radio career "true"
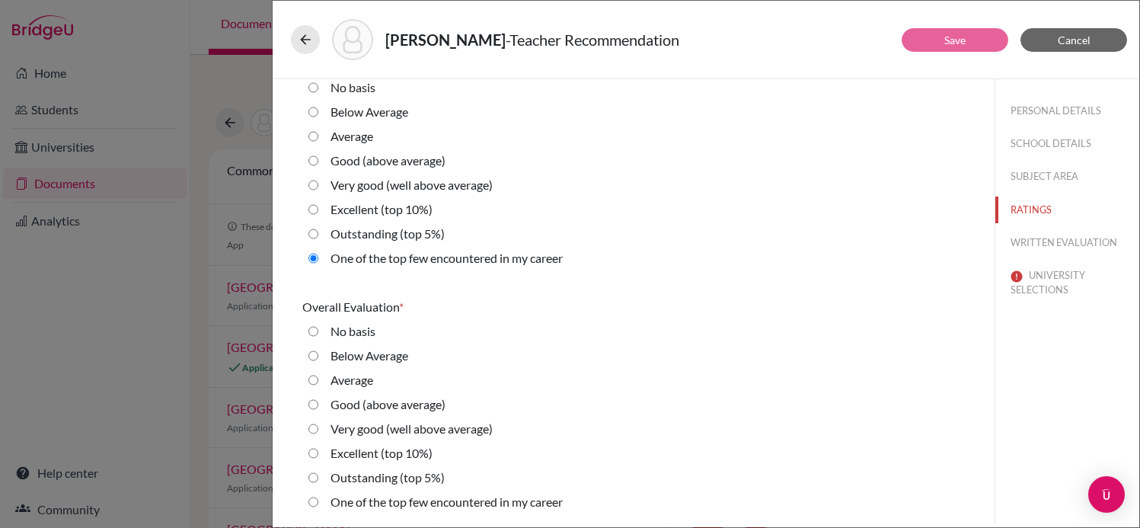
click at [431, 481] on label "Outstanding (top 5%)" at bounding box center [388, 477] width 114 height 18
click at [318, 481] on 5\%\) "Outstanding (top 5%)" at bounding box center [313, 477] width 10 height 18
radio 5\%\) "true"
click at [1050, 238] on button "WRITTEN EVALUATION" at bounding box center [1068, 242] width 144 height 27
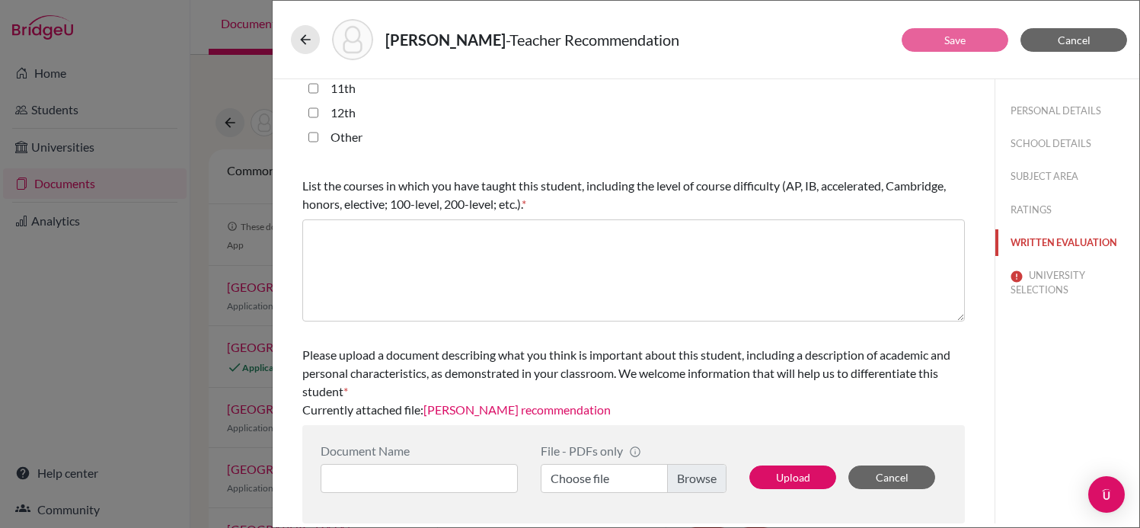
scroll to position [0, 0]
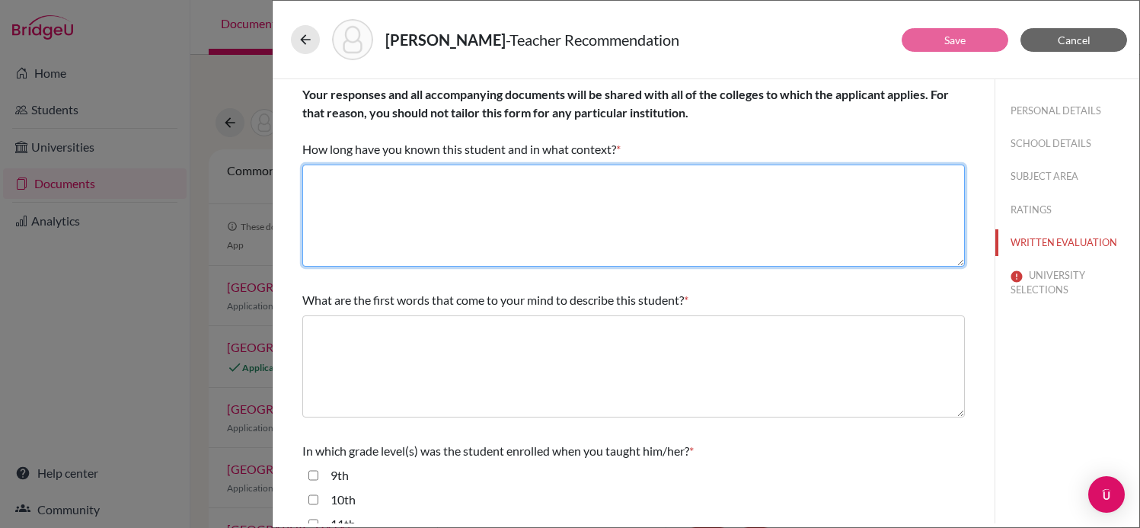
click at [683, 201] on textarea at bounding box center [633, 216] width 663 height 102
type textarea "Three years as his Math teacher"
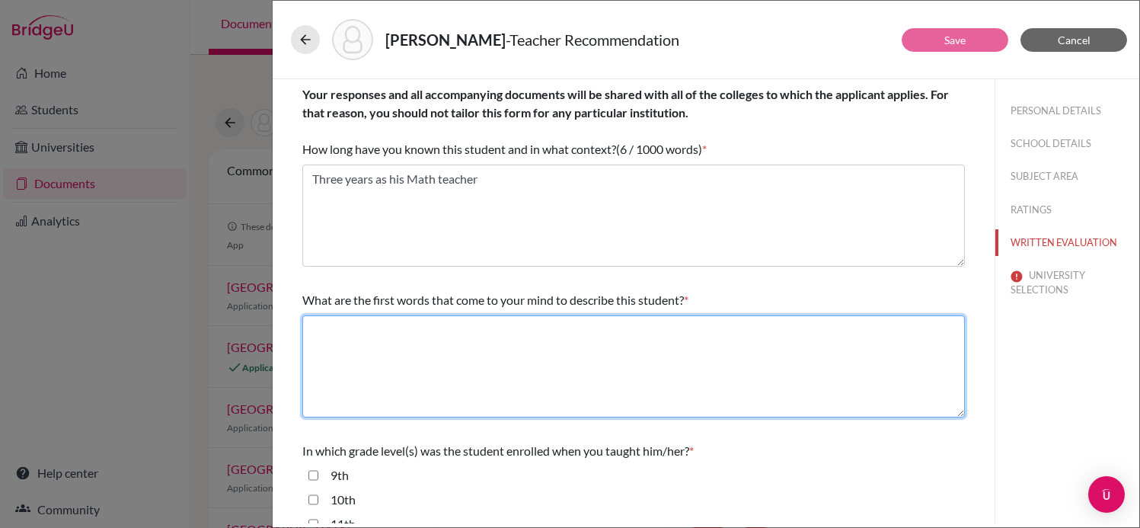
click at [449, 380] on textarea at bounding box center [633, 366] width 663 height 102
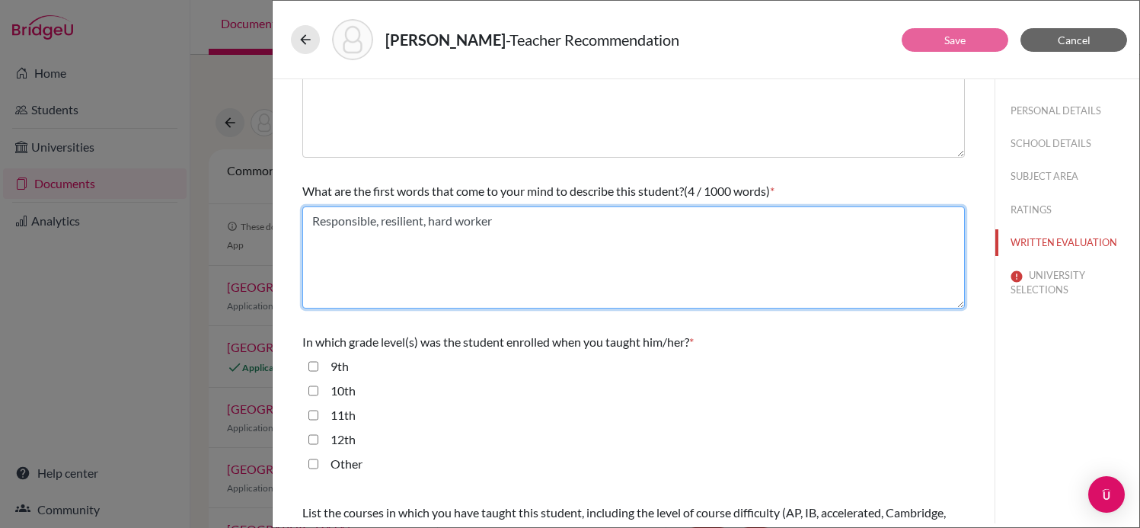
scroll to position [165, 0]
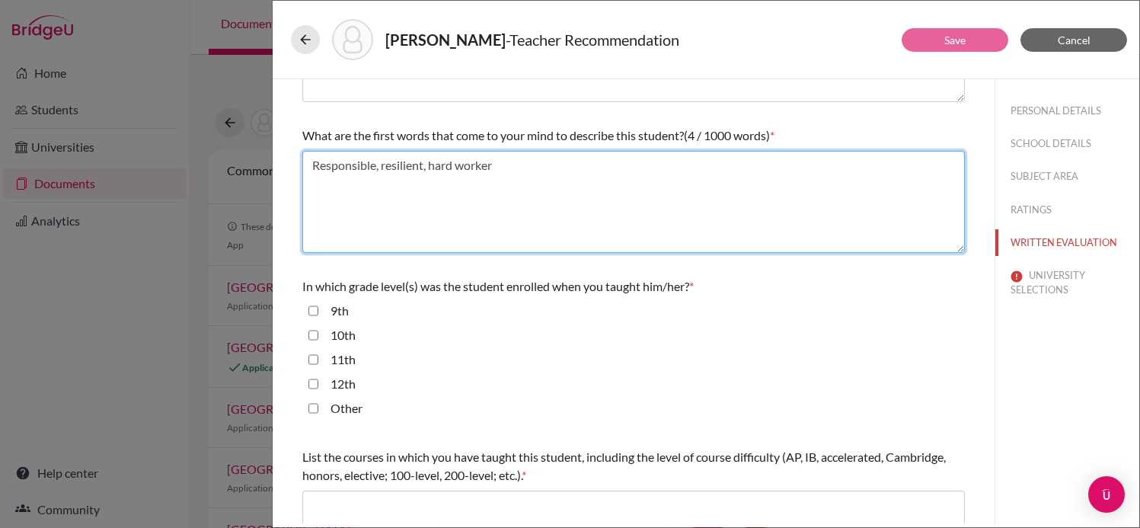
type textarea "Responsible, resilient, hard worker"
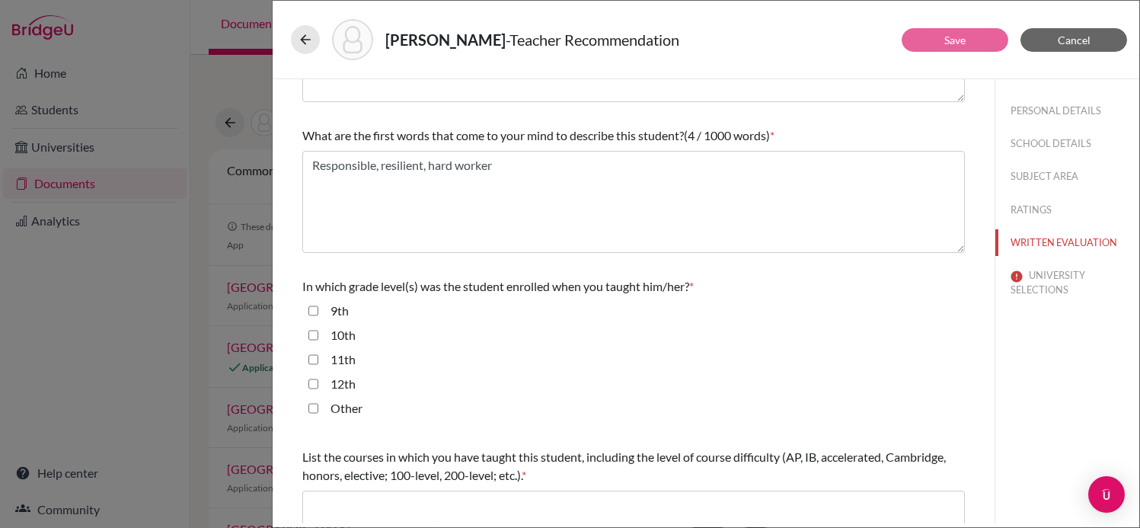
click at [302, 331] on div "10th" at bounding box center [633, 338] width 663 height 24
click at [315, 332] on input "10th" at bounding box center [313, 335] width 10 height 18
checkbox input "true"
click at [315, 356] on input "11th" at bounding box center [313, 359] width 10 height 18
checkbox input "true"
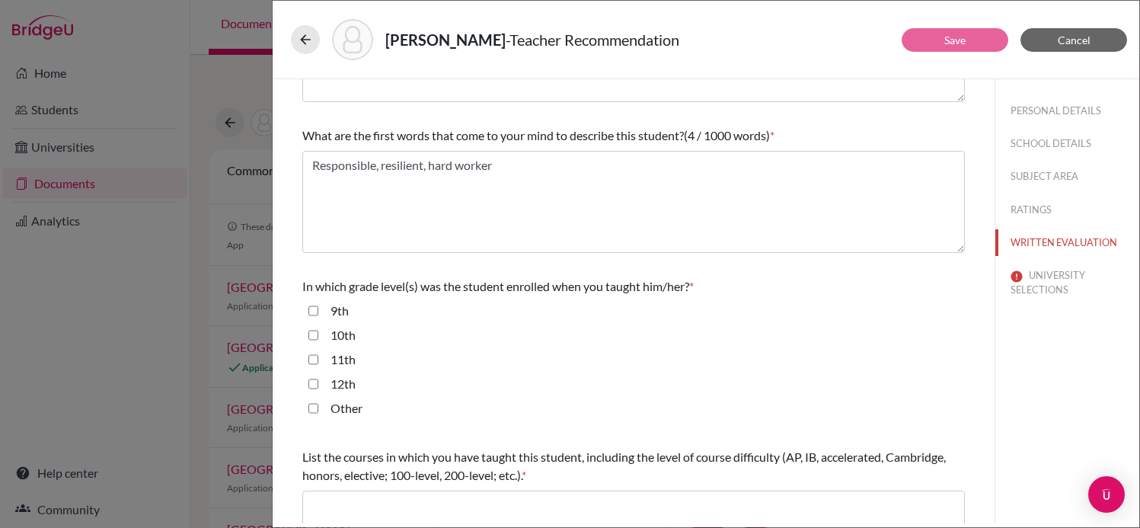
click at [315, 382] on input "12th" at bounding box center [313, 384] width 10 height 18
checkbox input "true"
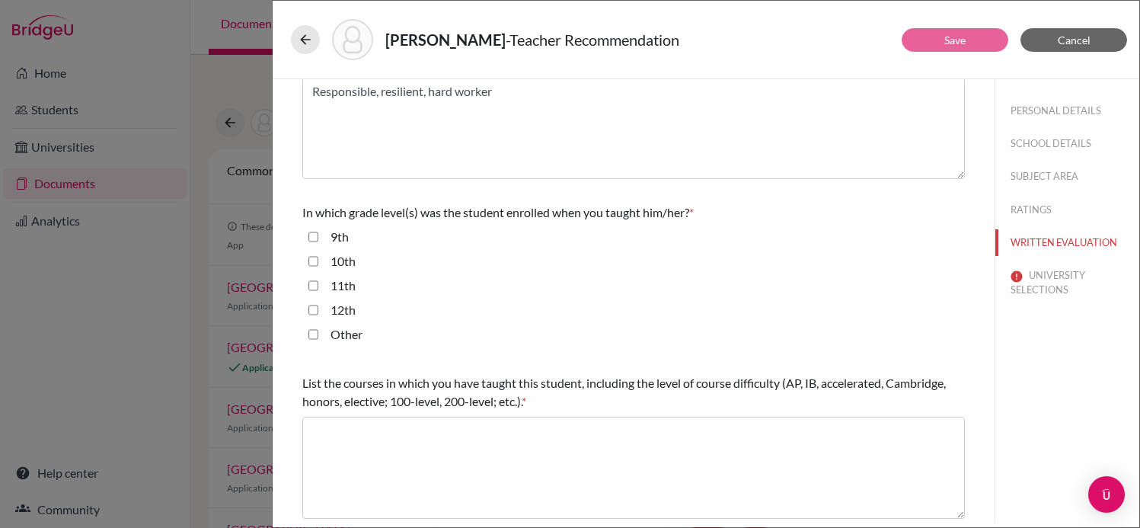
scroll to position [240, 0]
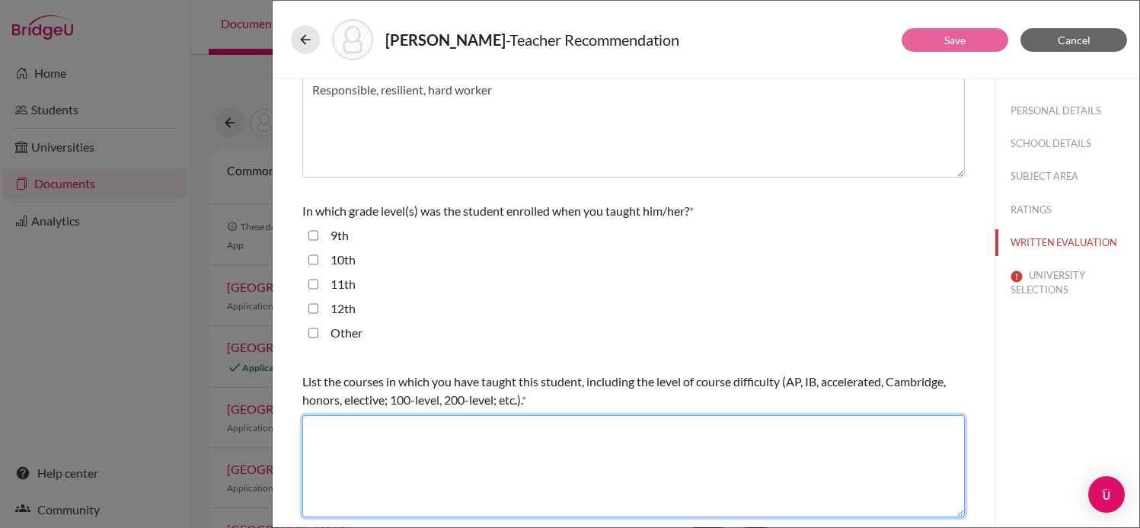
click at [541, 430] on textarea at bounding box center [633, 466] width 663 height 102
click at [352, 433] on textarea "Math AI SL" at bounding box center [633, 466] width 663 height 102
click at [575, 430] on textarea "Math Applications and Interpretation SL" at bounding box center [633, 466] width 663 height 102
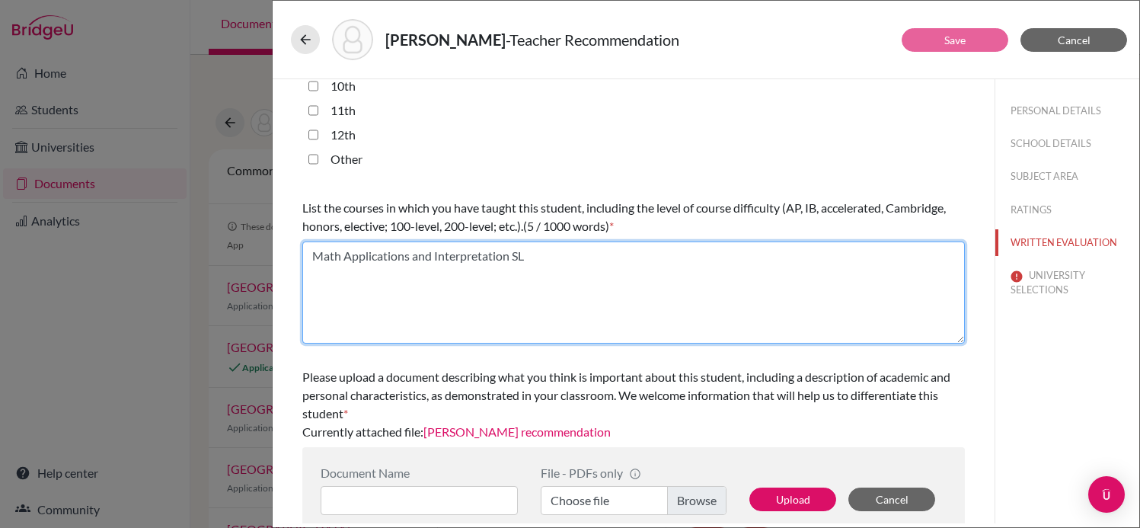
scroll to position [436, 0]
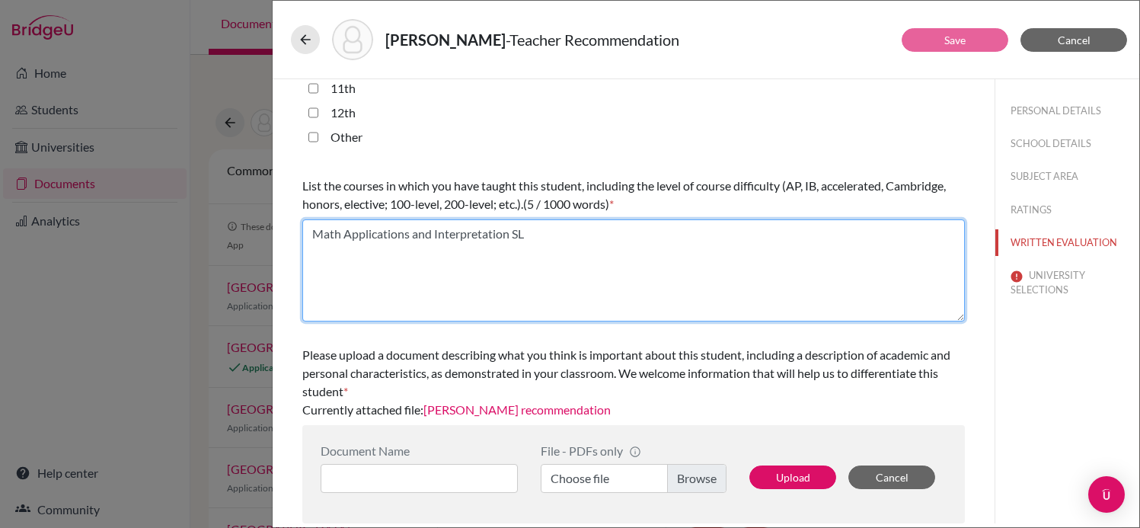
type textarea "Math Applications and Interpretation SL"
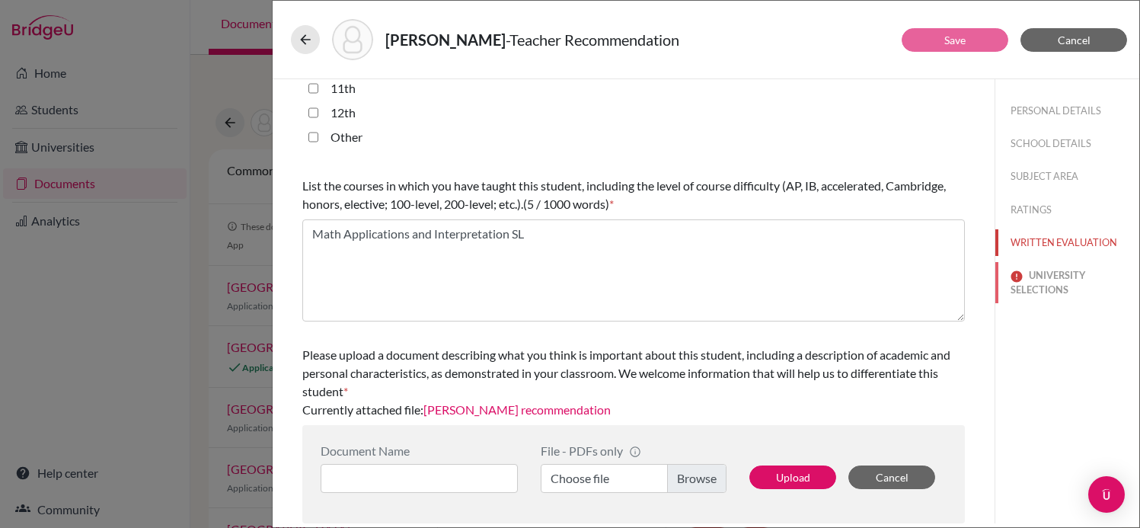
click at [1053, 288] on button "UNIVERSITY SELECTIONS" at bounding box center [1068, 282] width 144 height 41
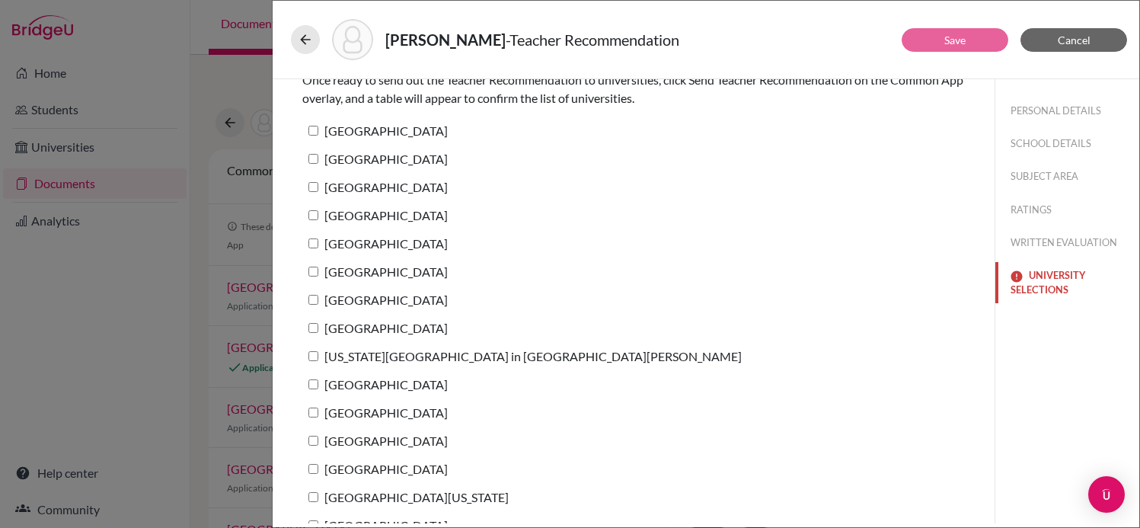
scroll to position [95, 0]
click at [347, 379] on label "[GEOGRAPHIC_DATA]" at bounding box center [374, 383] width 145 height 22
click at [318, 379] on input "[GEOGRAPHIC_DATA]" at bounding box center [313, 383] width 10 height 10
checkbox input "true"
click at [972, 34] on button "Save" at bounding box center [955, 40] width 107 height 24
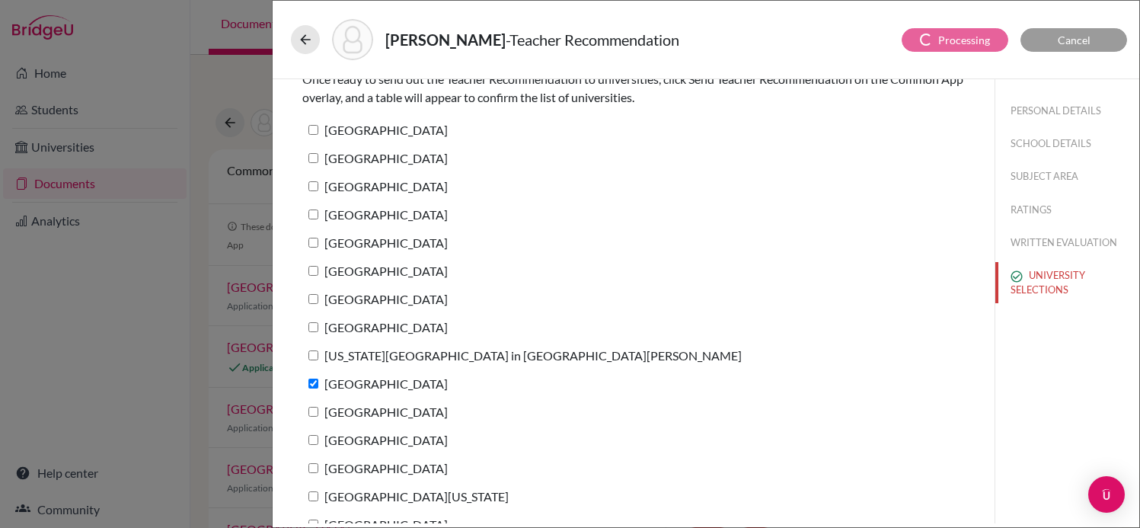
scroll to position [0, 0]
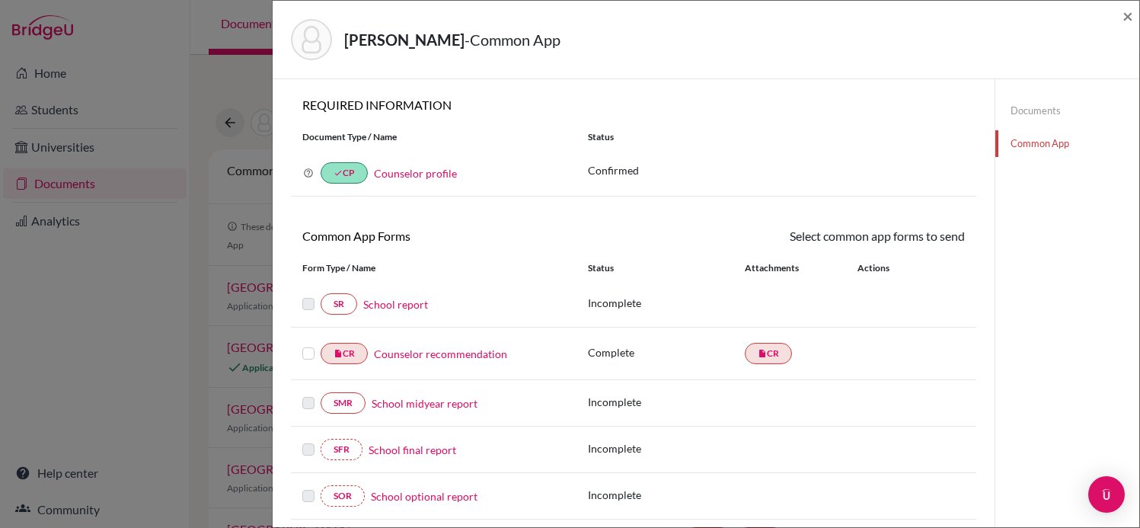
click at [394, 308] on link "School report" at bounding box center [395, 304] width 65 height 16
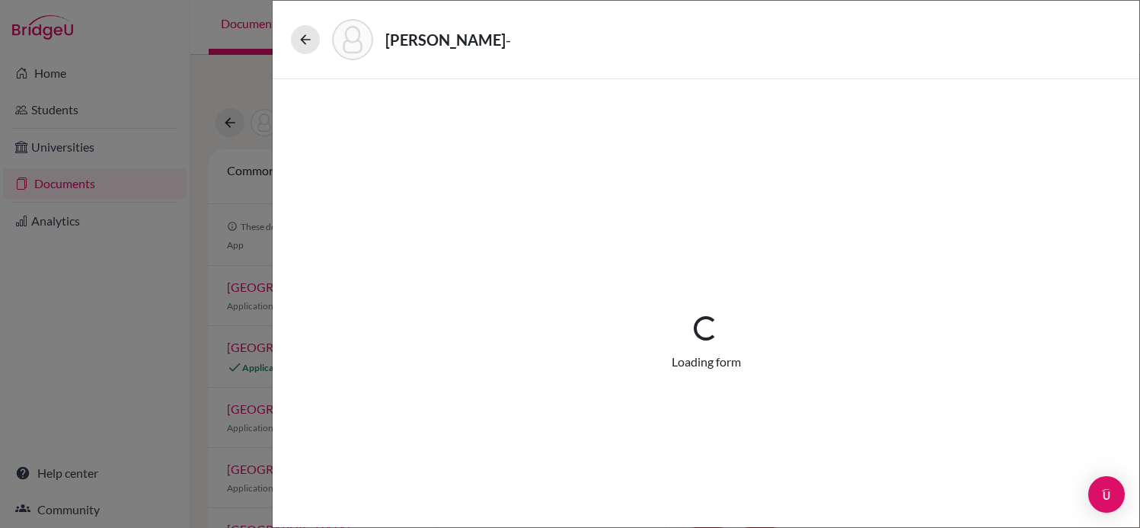
select select "1"
select select "0"
select select "1"
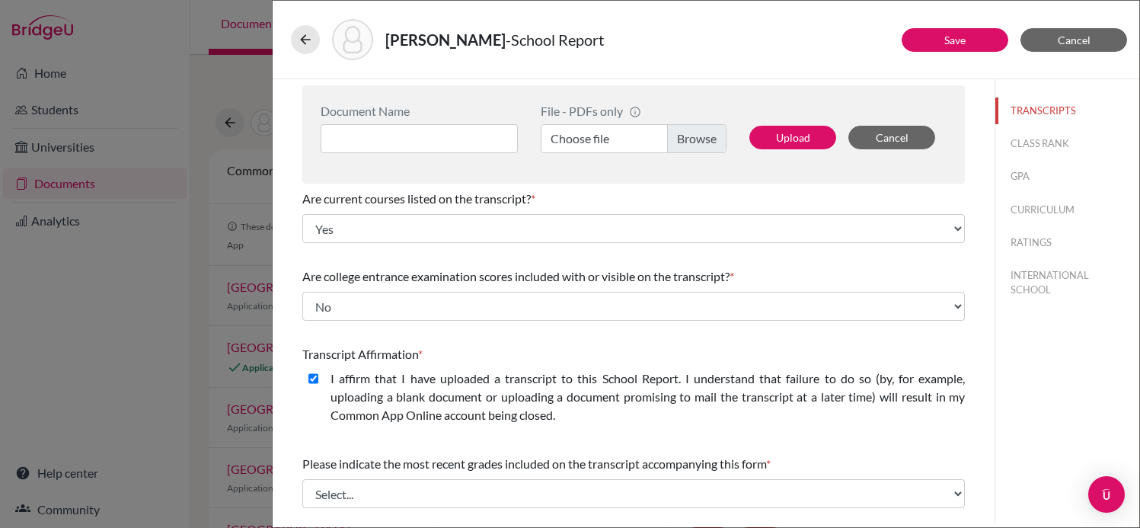
scroll to position [163, 0]
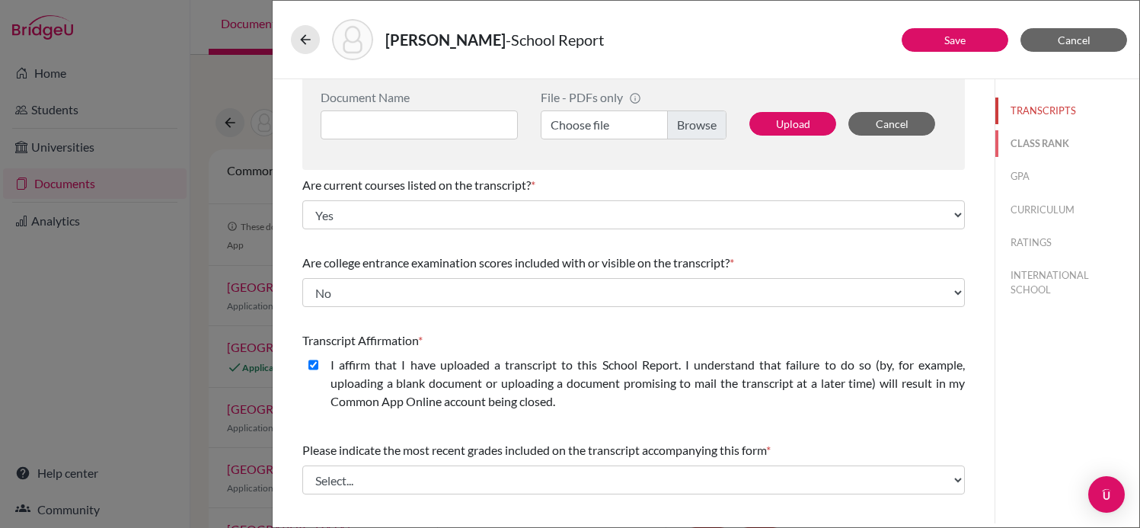
click at [1039, 153] on button "CLASS RANK" at bounding box center [1068, 143] width 144 height 27
select select "5"
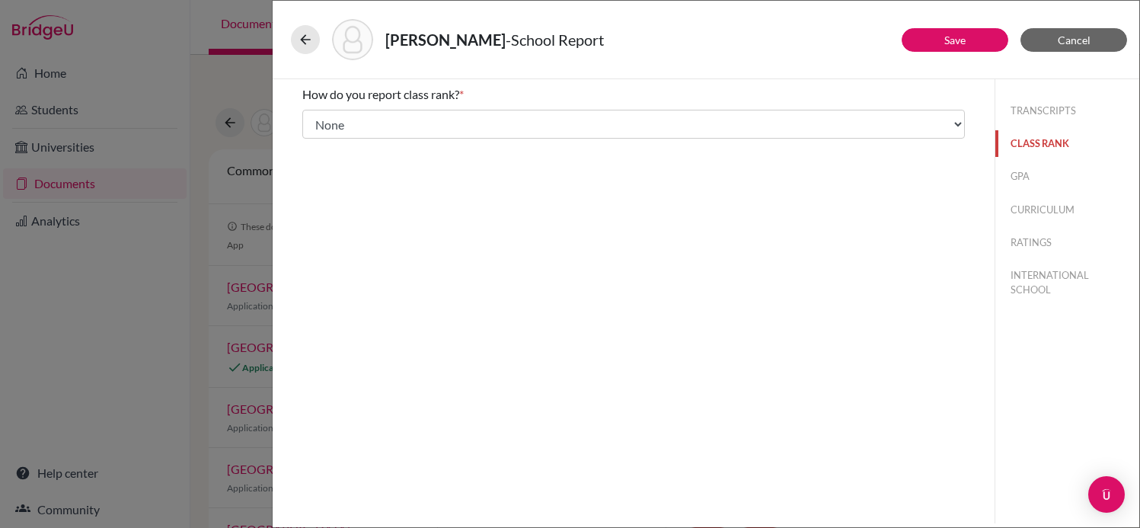
scroll to position [0, 0]
click at [1031, 184] on button "GPA" at bounding box center [1068, 176] width 144 height 27
click at [1028, 209] on button "CURRICULUM" at bounding box center [1068, 210] width 144 height 27
select select "4"
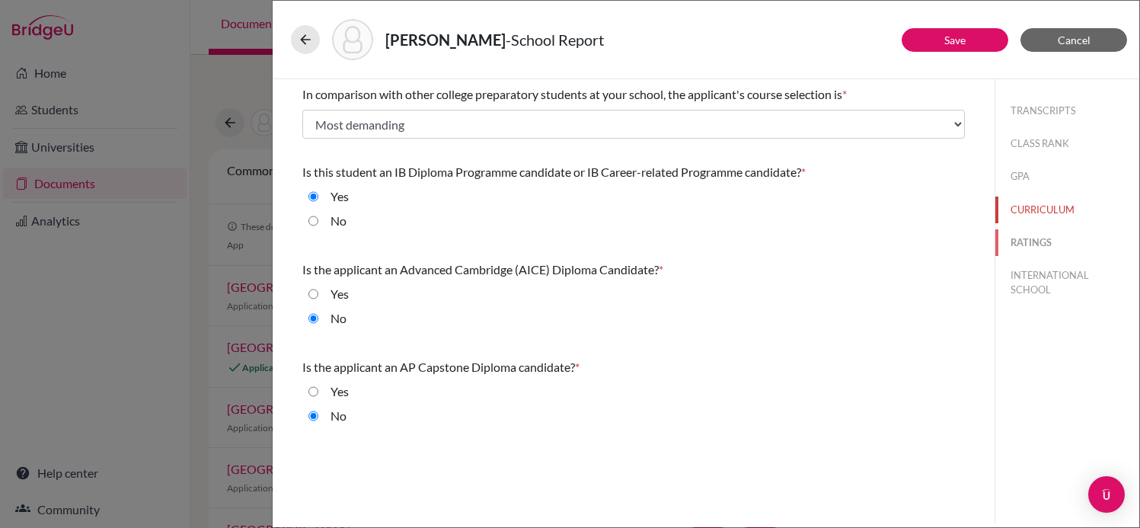
click at [1034, 236] on button "RATINGS" at bounding box center [1068, 242] width 144 height 27
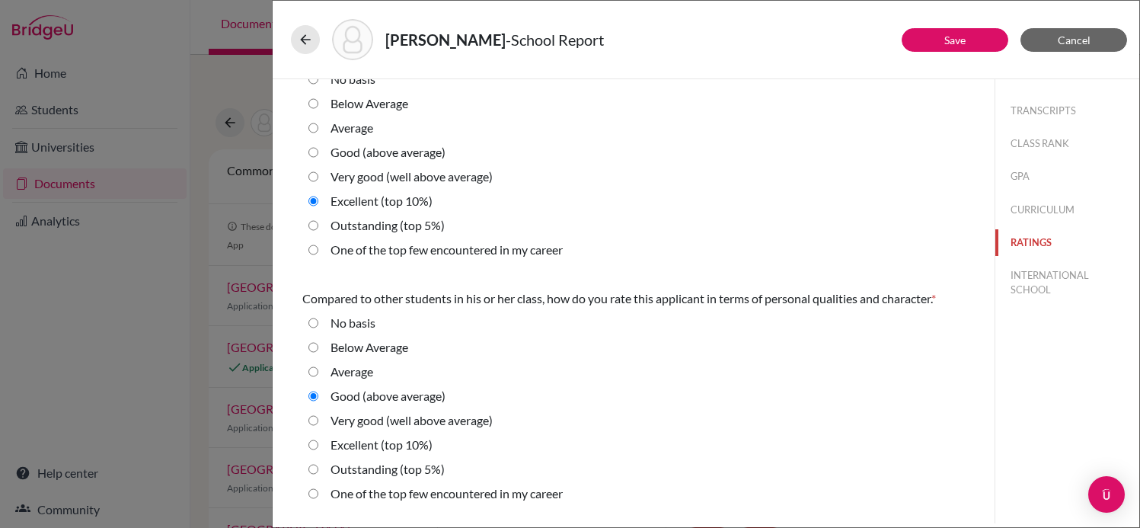
scroll to position [280, 0]
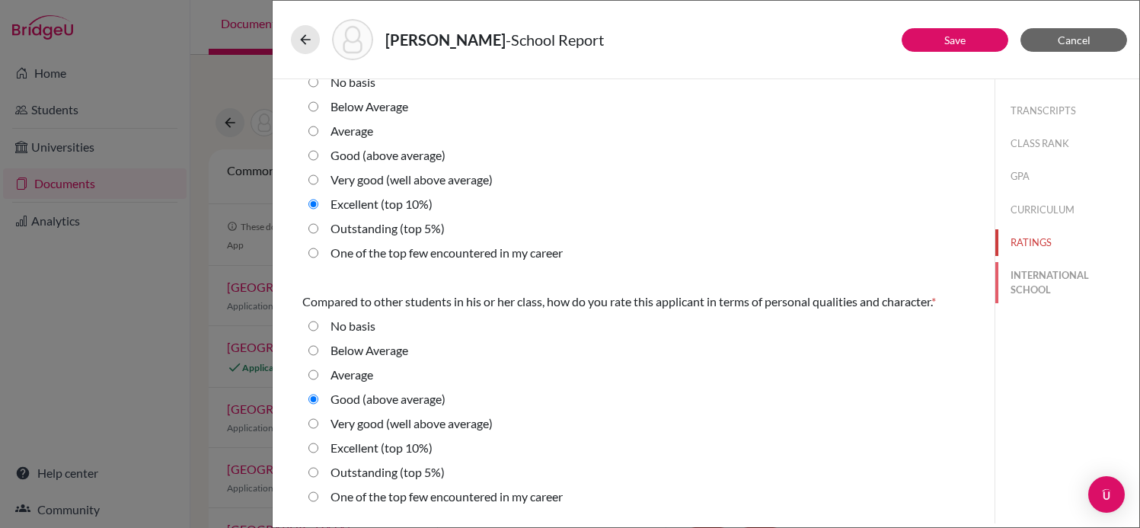
click at [1028, 279] on button "INTERNATIONAL SCHOOL" at bounding box center [1068, 282] width 144 height 41
radio Average "true"
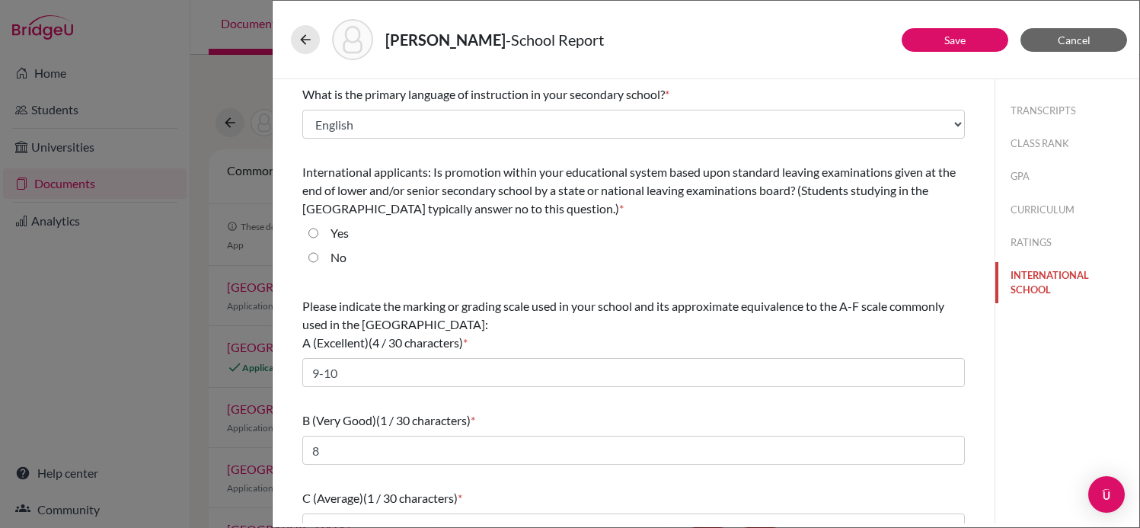
scroll to position [181, 0]
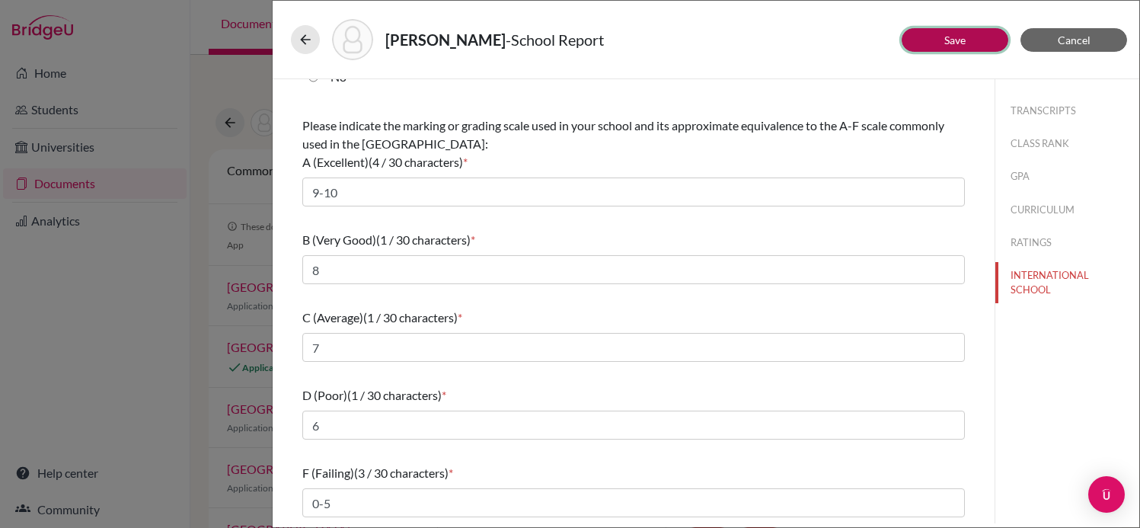
click at [960, 30] on button "Save" at bounding box center [955, 40] width 107 height 24
select select "1"
select select "0"
select select "1"
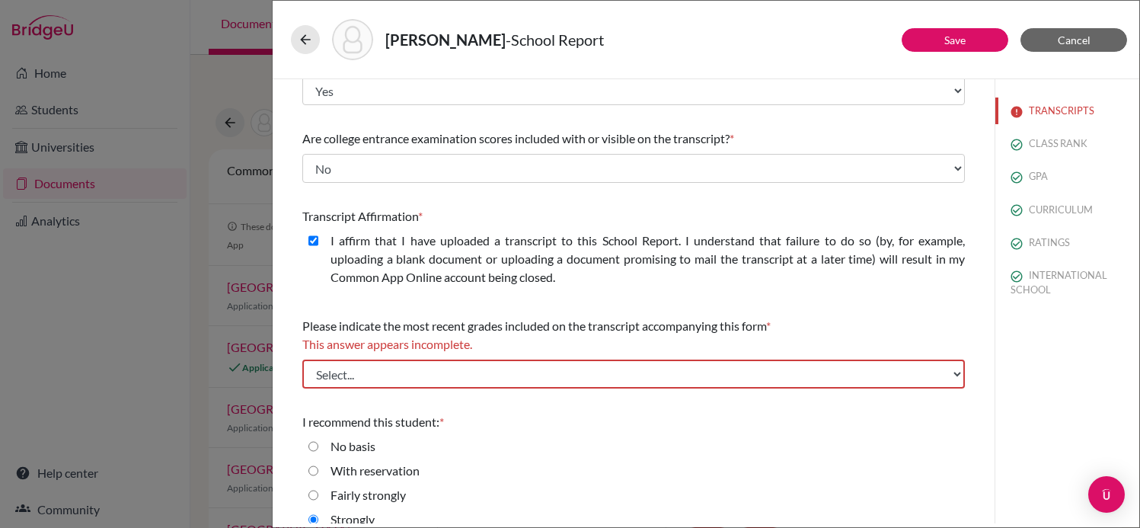
scroll to position [308, 0]
click at [414, 357] on div "Please indicate the most recent grades included on the transcript accompanying …" at bounding box center [633, 350] width 663 height 84
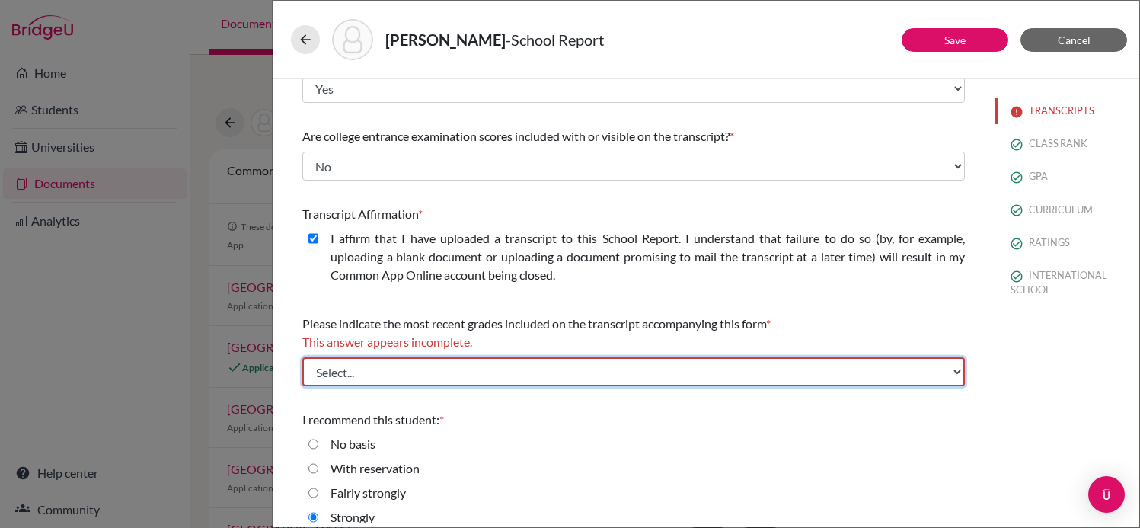
click at [414, 358] on select "Select... Final junior year grades 1st Quarter senior year grades 2nd Quarter/1…" at bounding box center [633, 371] width 663 height 29
select select "2"
click at [302, 357] on select "Select... Final junior year grades 1st Quarter senior year grades 2nd Quarter/1…" at bounding box center [633, 371] width 663 height 29
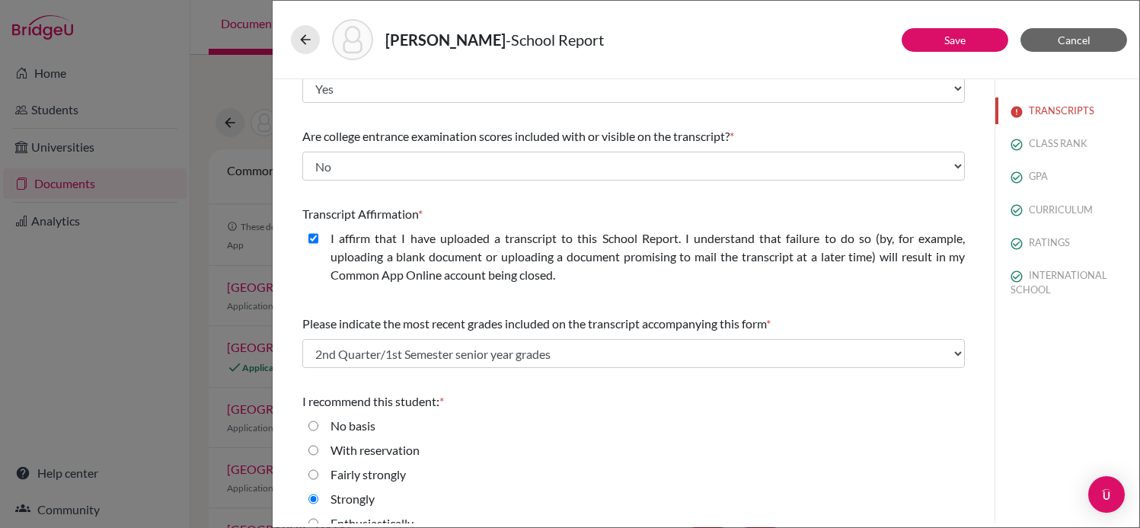
click at [484, 299] on div "Please indicate number of official transcripts you can provide for the applican…" at bounding box center [633, 157] width 663 height 773
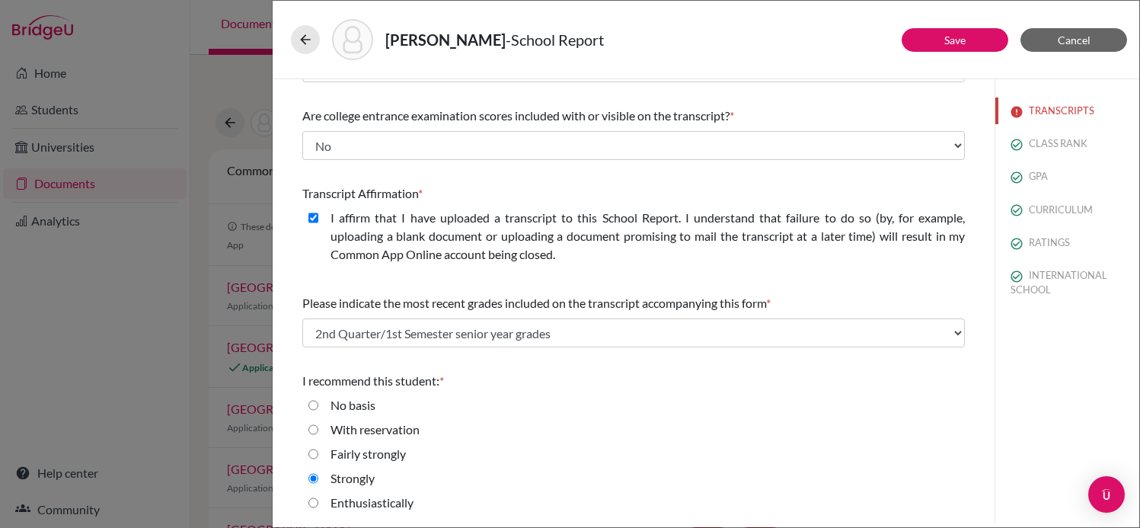
scroll to position [329, 0]
click at [959, 30] on button "Save" at bounding box center [955, 40] width 107 height 24
click at [224, 253] on div "[PERSON_NAME] - School Report Save Cancel Please indicate number of official tr…" at bounding box center [570, 264] width 1140 height 528
